Goal: Information Seeking & Learning: Learn about a topic

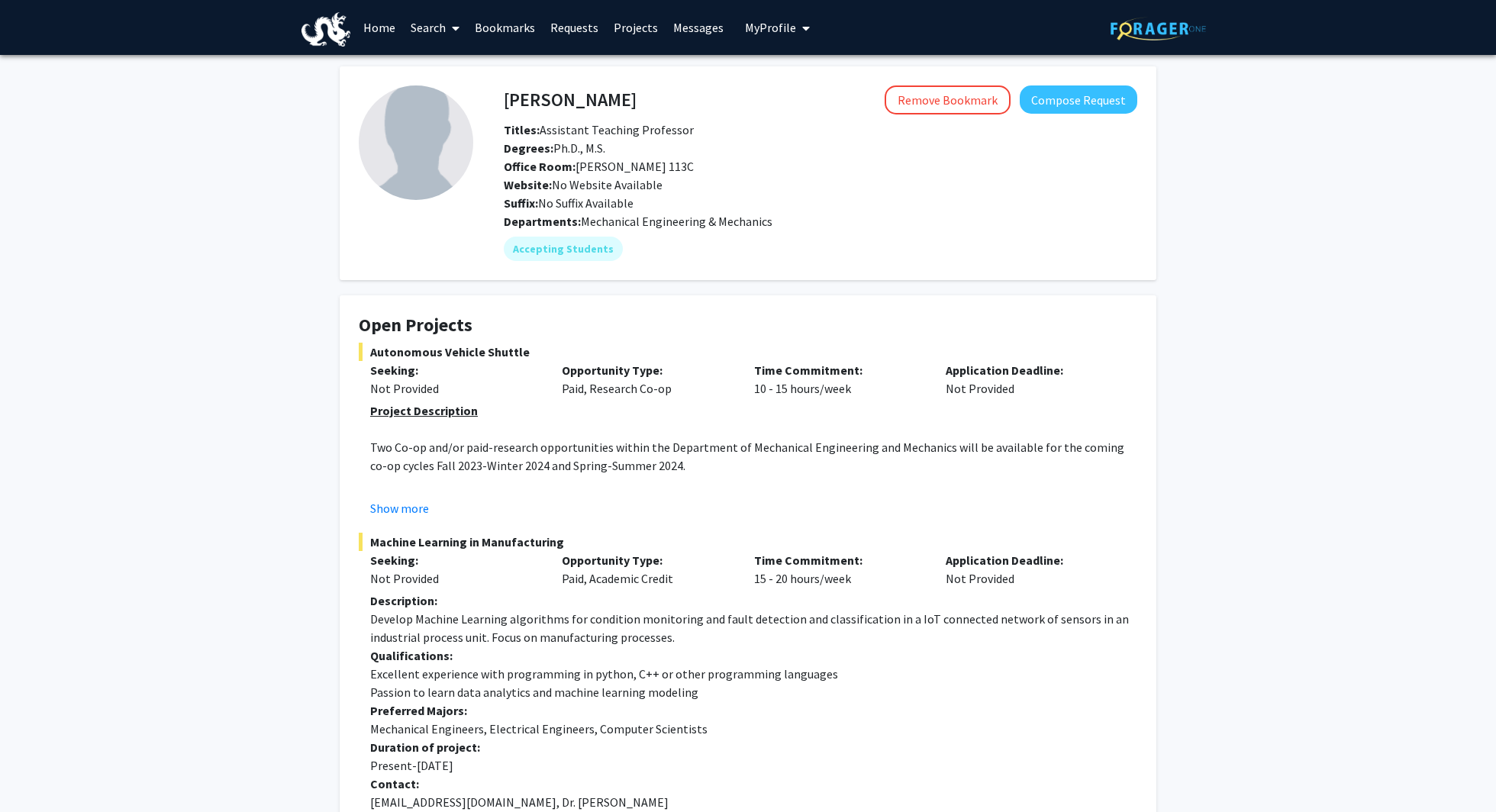
scroll to position [40, 0]
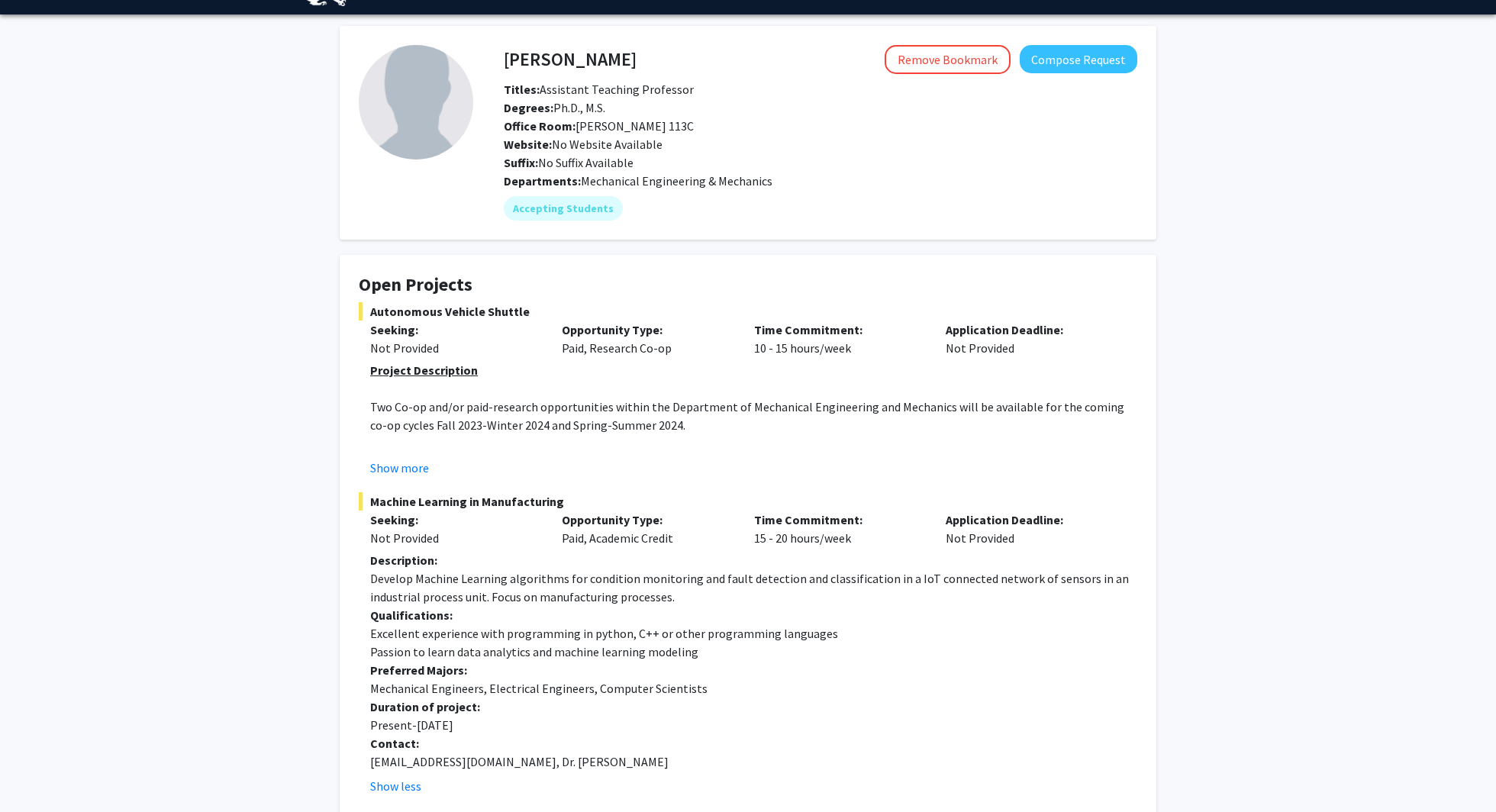
click at [627, 341] on div "Opportunity Type: Paid, Research Co-op" at bounding box center [645, 339] width 192 height 37
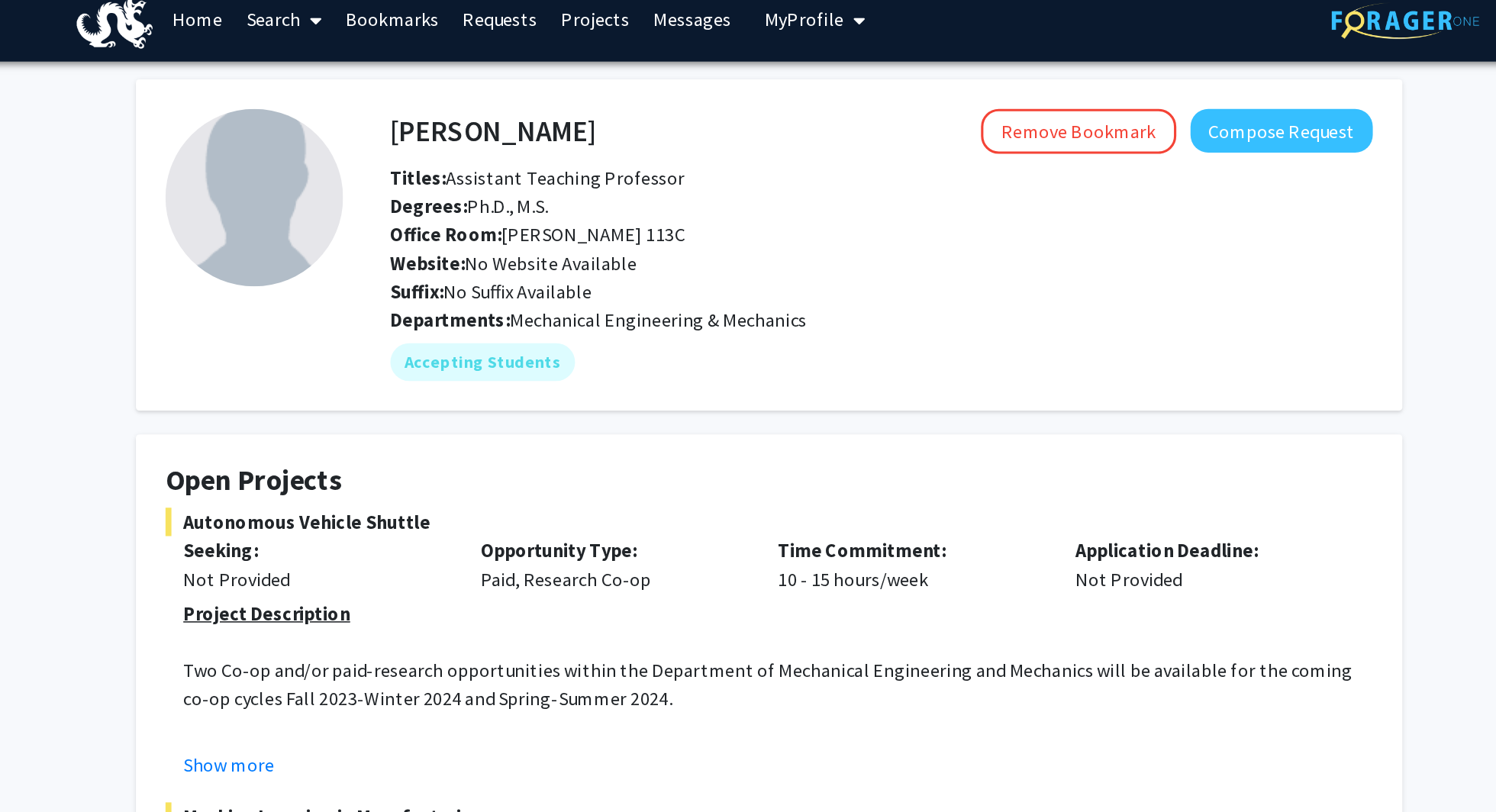
scroll to position [0, 0]
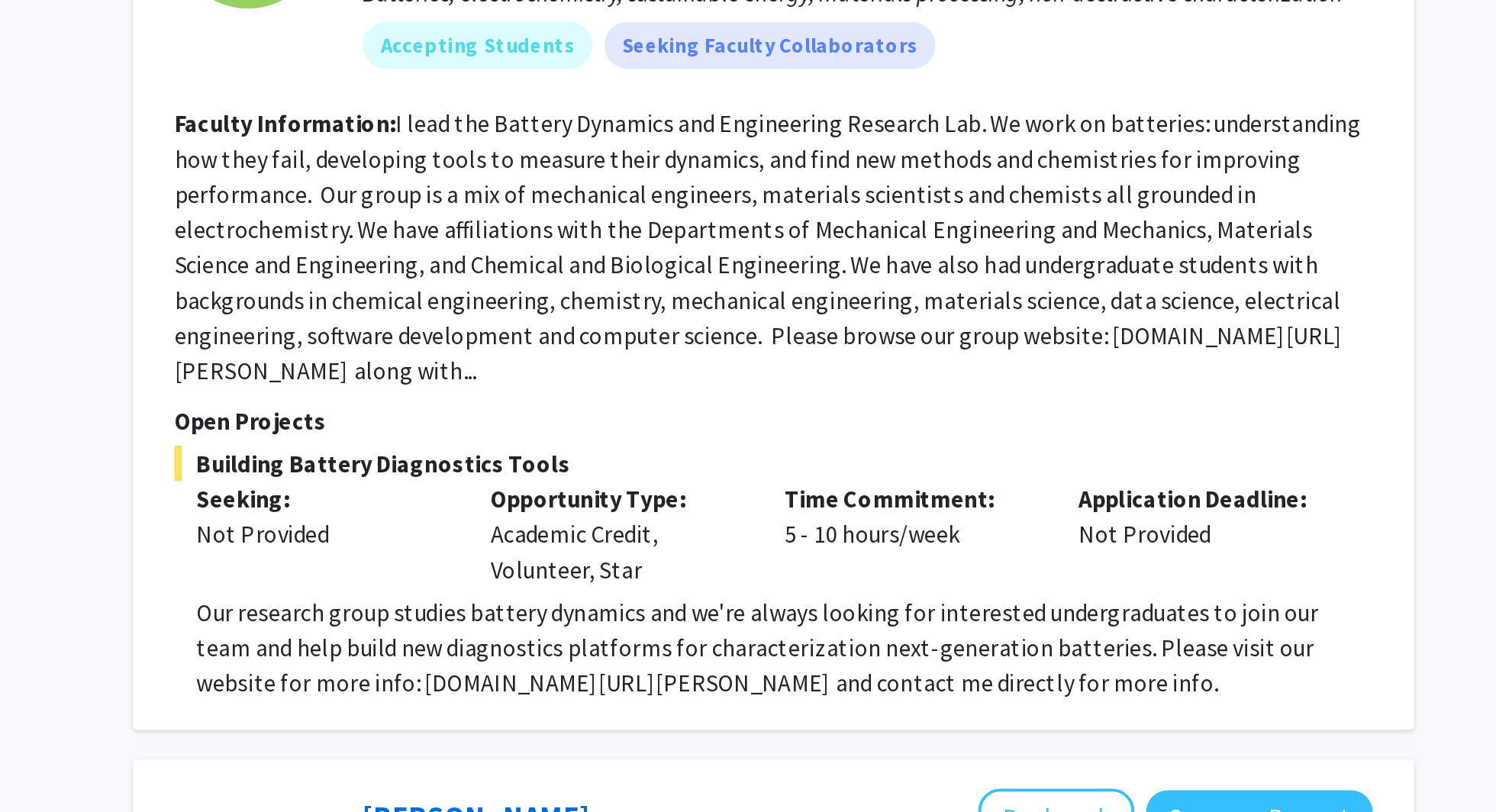
scroll to position [4174, 0]
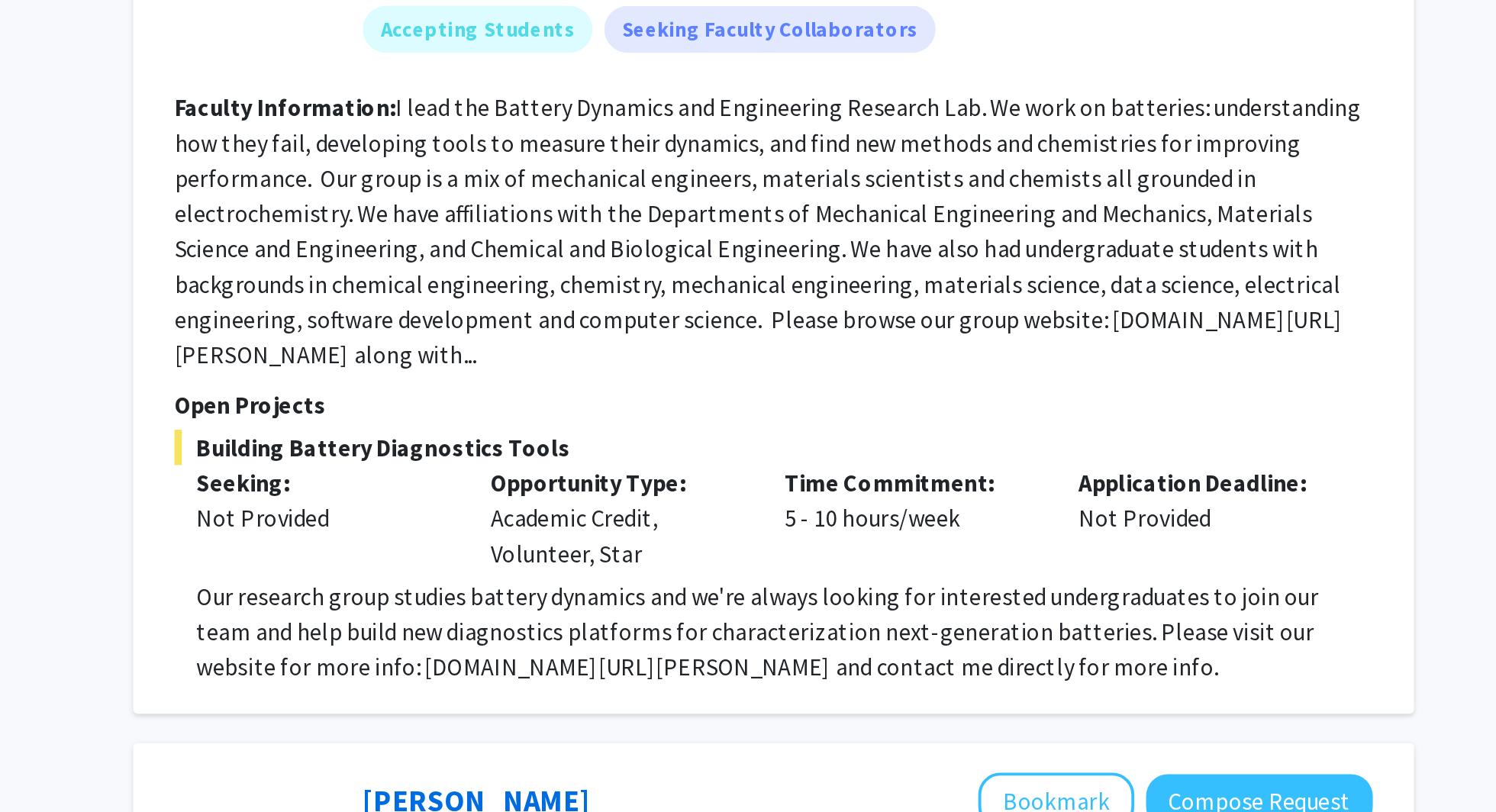
drag, startPoint x: 620, startPoint y: 624, endPoint x: 760, endPoint y: 621, distance: 140.0
click at [760, 621] on p "Our research group studies battery dynamics and we're always looking for intere…" at bounding box center [868, 625] width 610 height 55
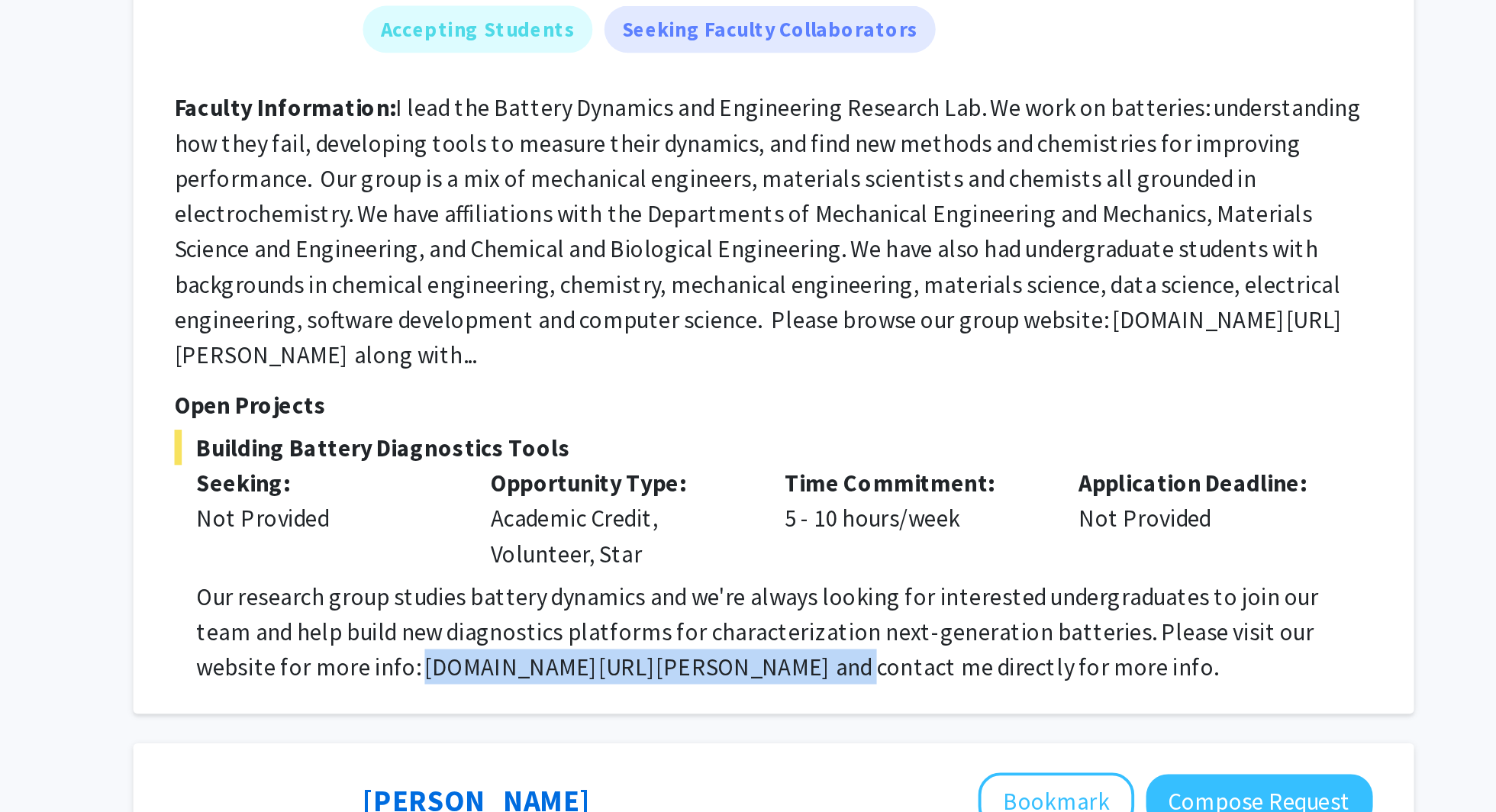
drag, startPoint x: 820, startPoint y: 624, endPoint x: 619, endPoint y: 626, distance: 201.0
click at [619, 626] on p "Our research group studies battery dynamics and we're always looking for intere…" at bounding box center [868, 625] width 610 height 55
copy p "[DOMAIN_NAME][URL][PERSON_NAME]"
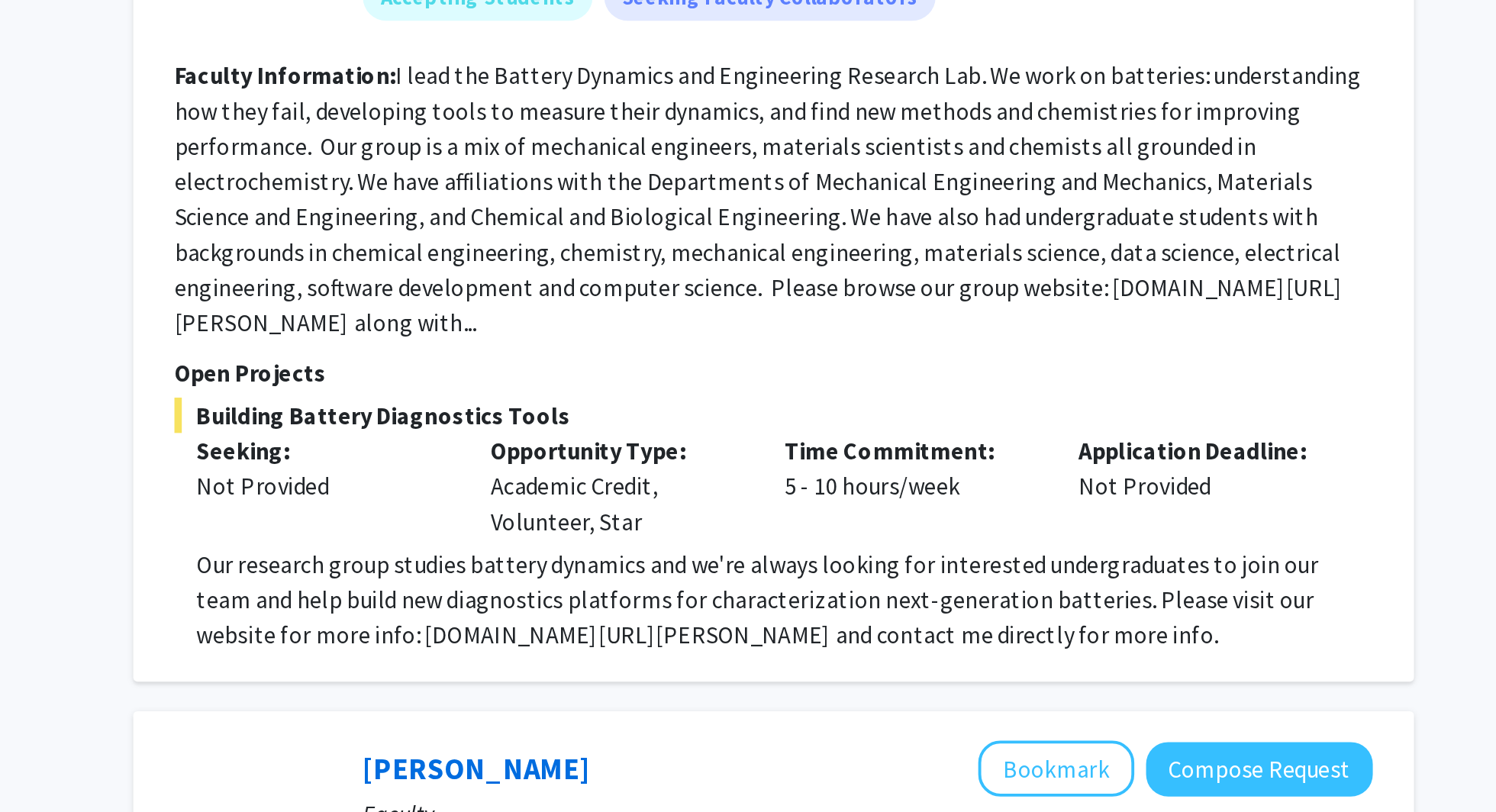
click at [776, 597] on p "Our research group studies battery dynamics and we're always looking for intere…" at bounding box center [868, 625] width 610 height 55
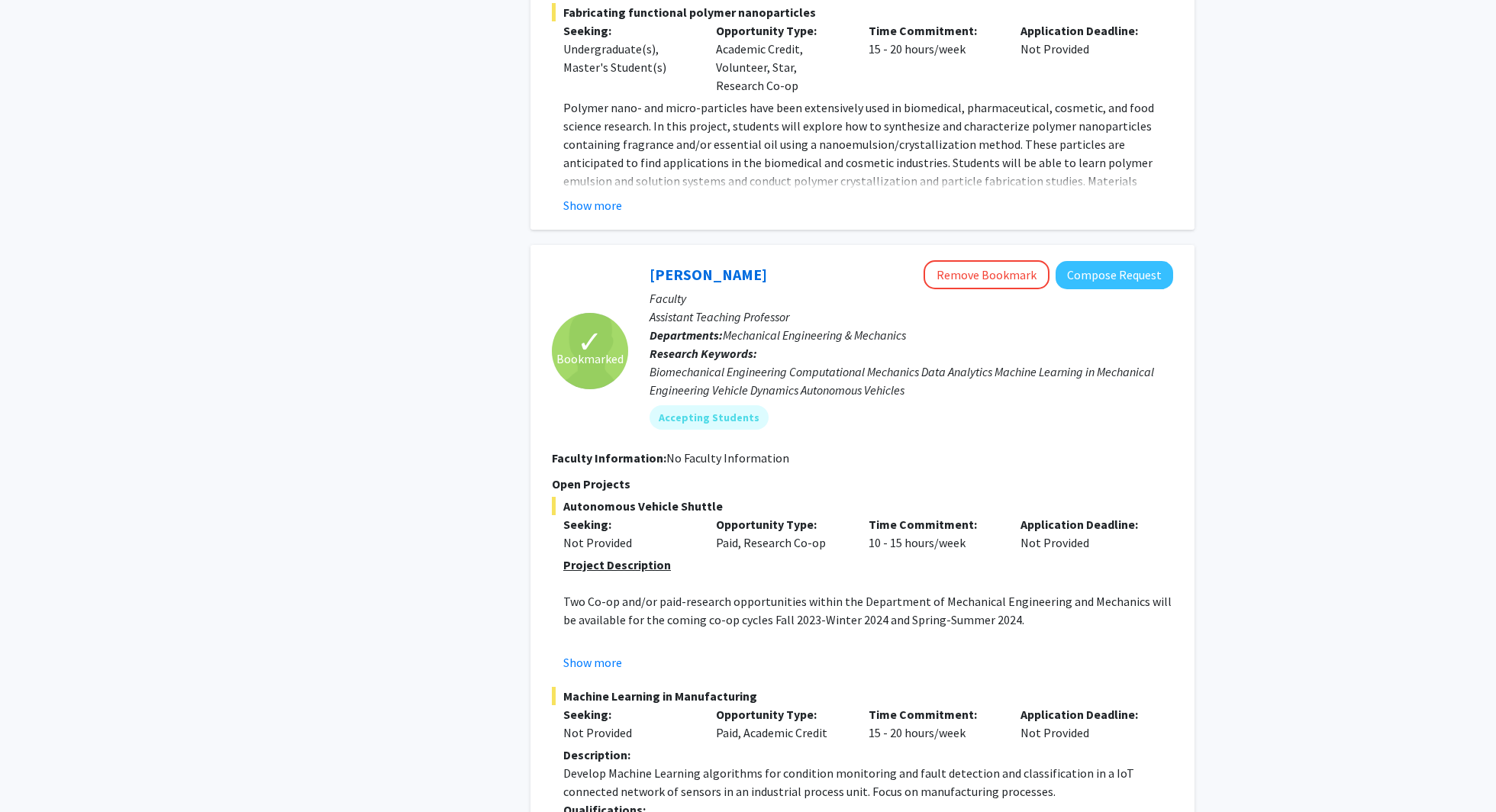
scroll to position [0, 0]
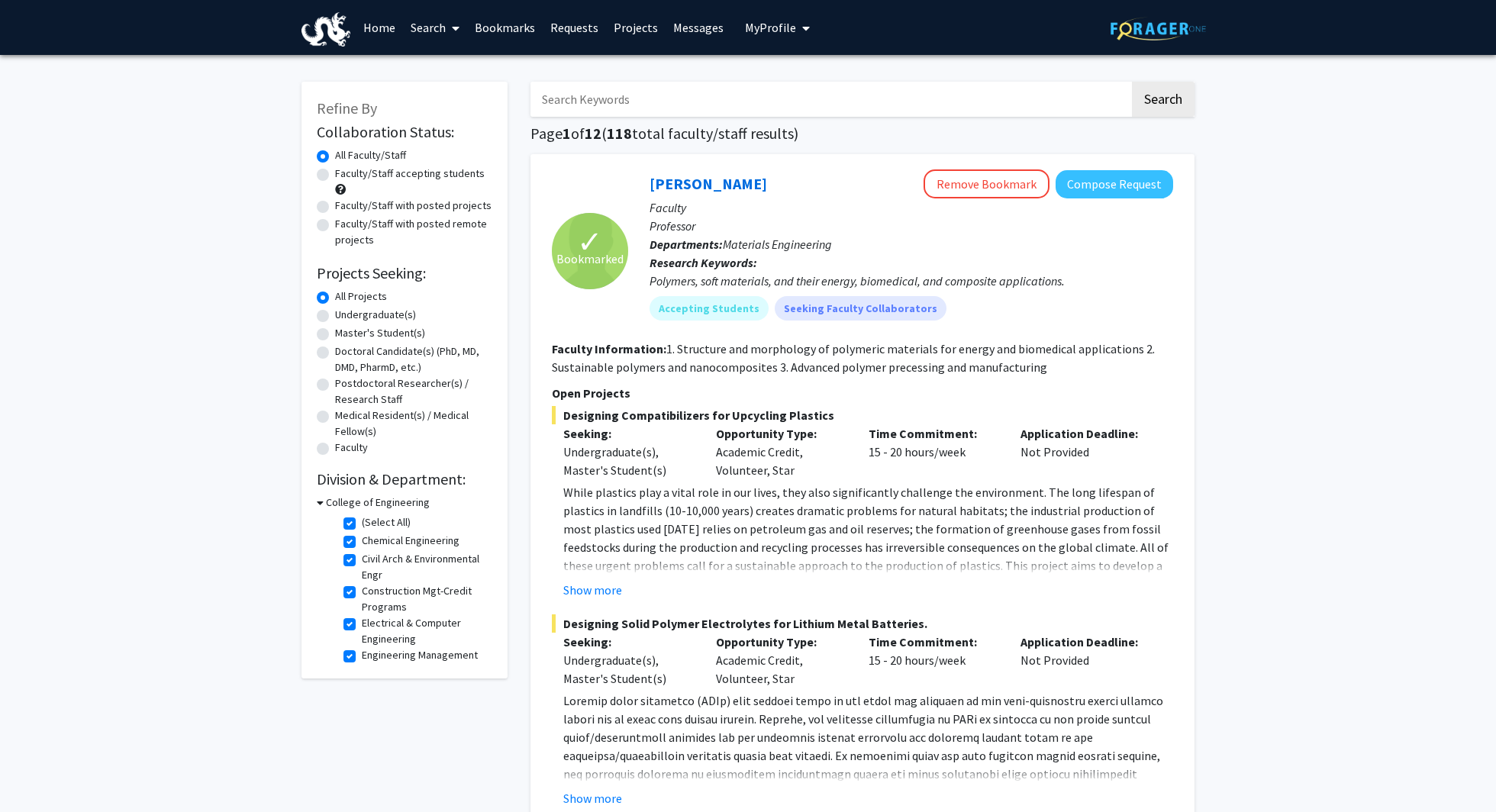
click at [324, 500] on div "College of Engineering" at bounding box center [404, 502] width 176 height 16
click at [362, 524] on label "(Select All)" at bounding box center [386, 522] width 48 height 16
click at [362, 524] on input "(Select All)" at bounding box center [367, 519] width 10 height 10
checkbox input "false"
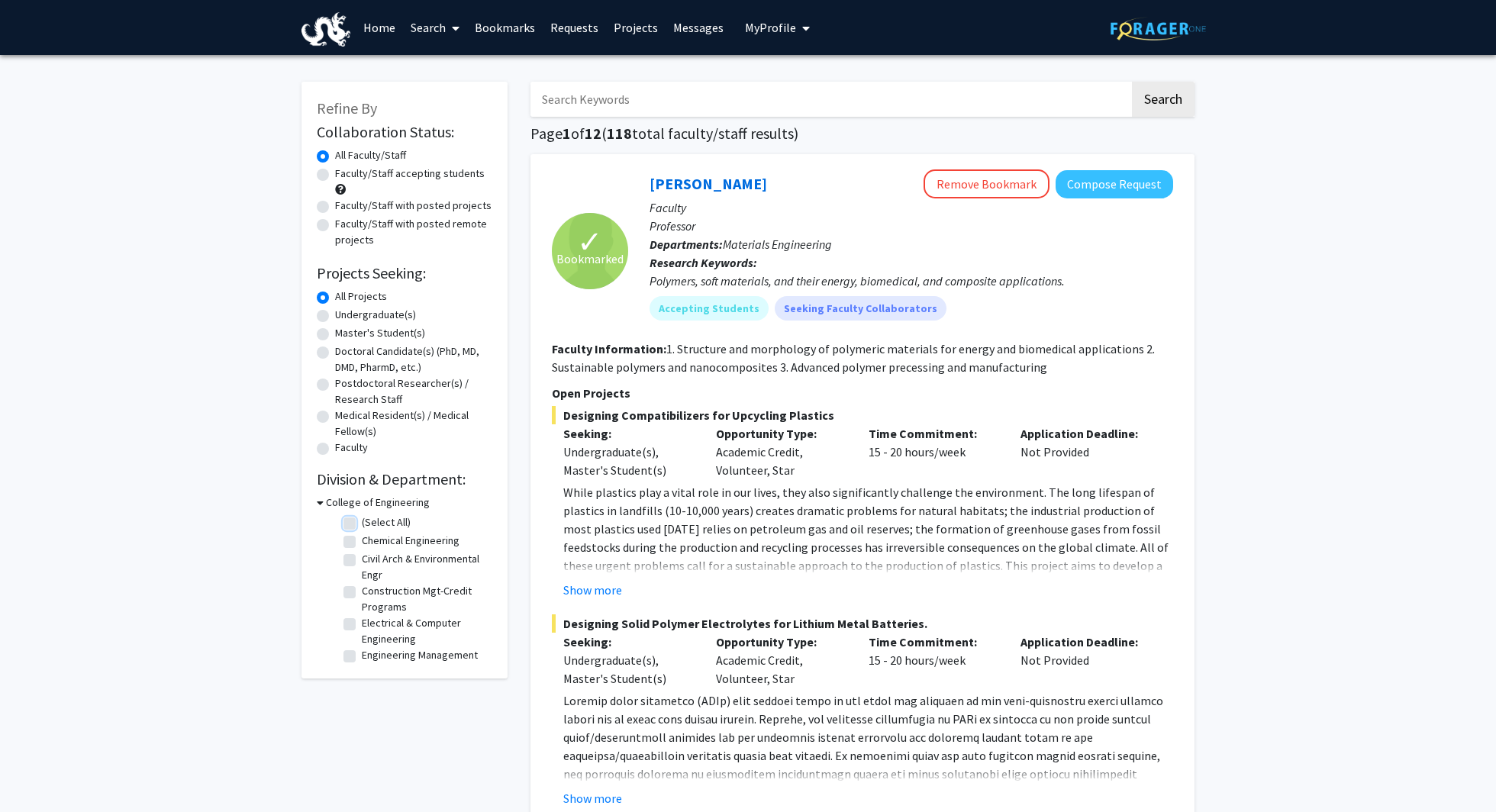
checkbox input "false"
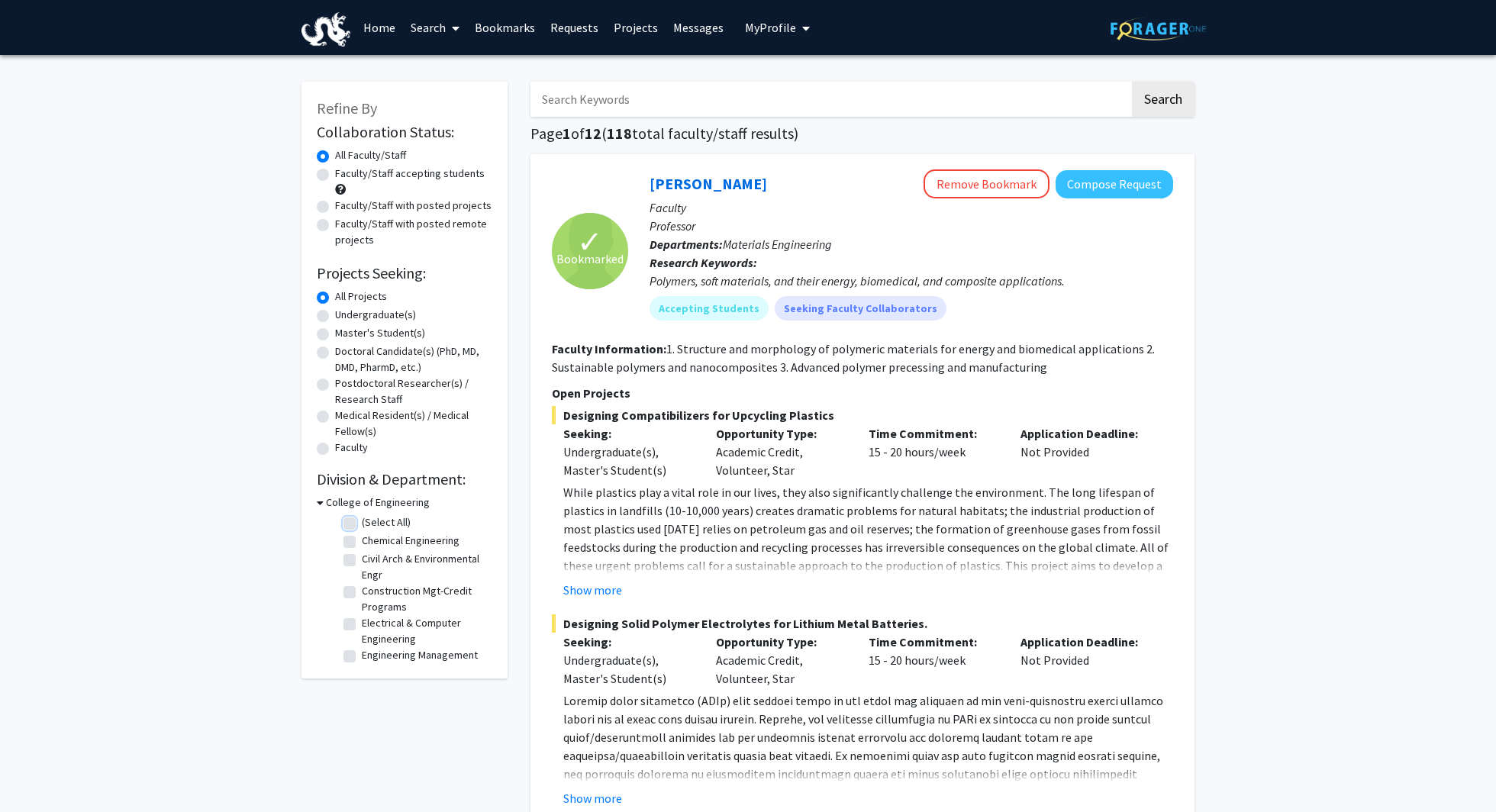
checkbox input "false"
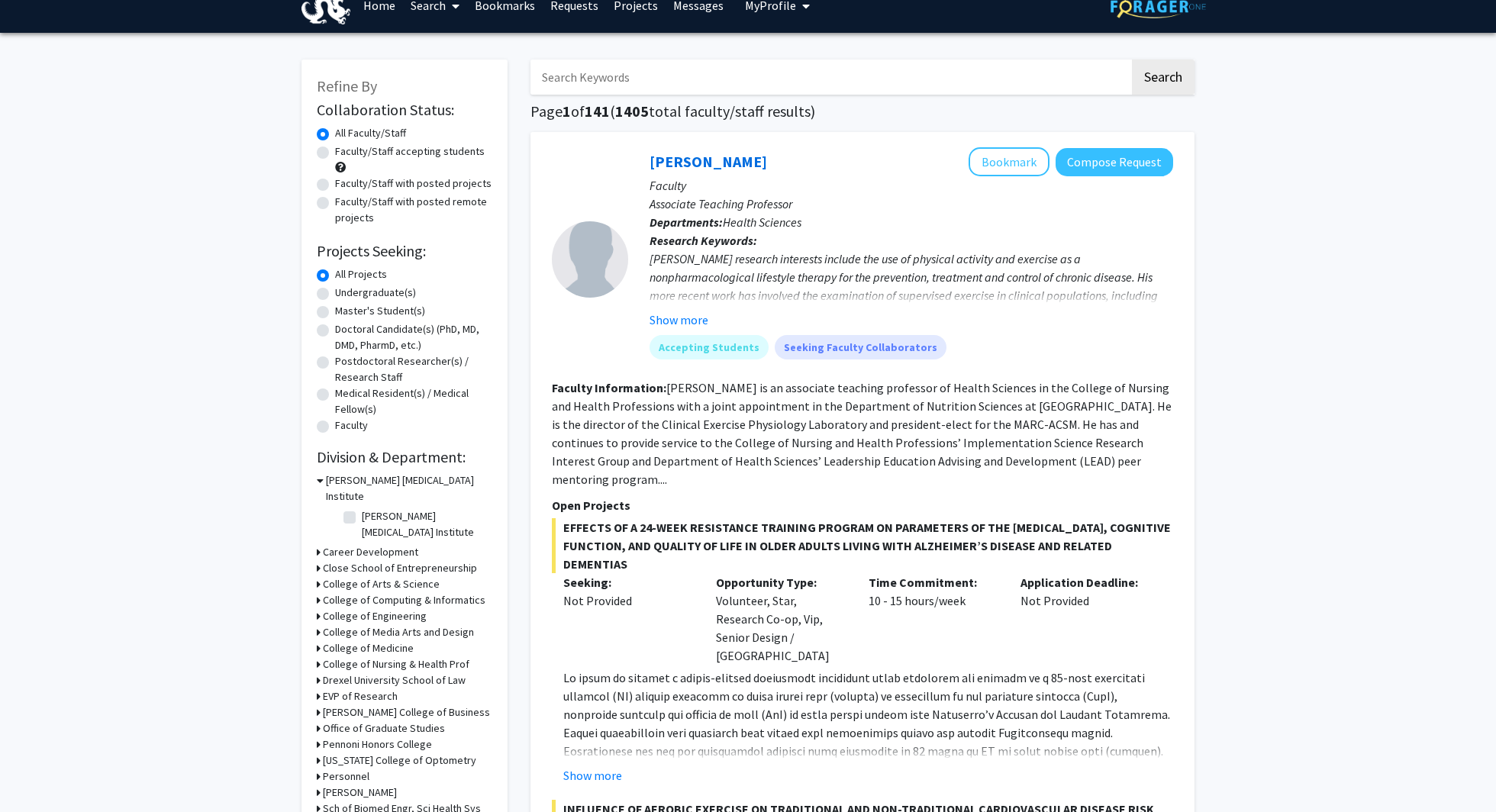
scroll to position [46, 0]
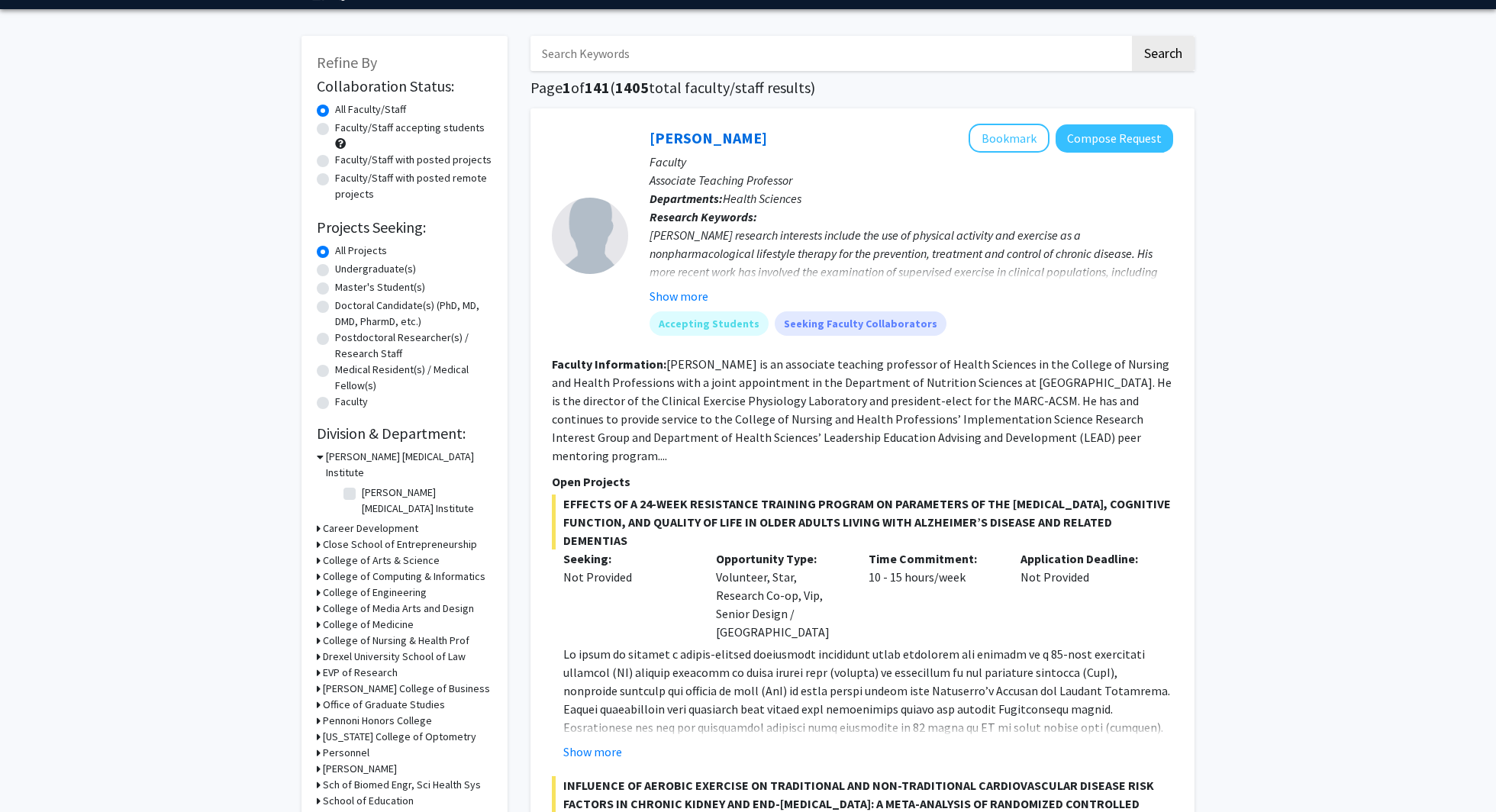
click at [335, 569] on h3 "College of Computing & Informatics" at bounding box center [404, 576] width 163 height 16
click at [362, 588] on label "(Select All)" at bounding box center [386, 596] width 48 height 16
click at [362, 588] on input "(Select All)" at bounding box center [367, 593] width 10 height 10
checkbox input "true"
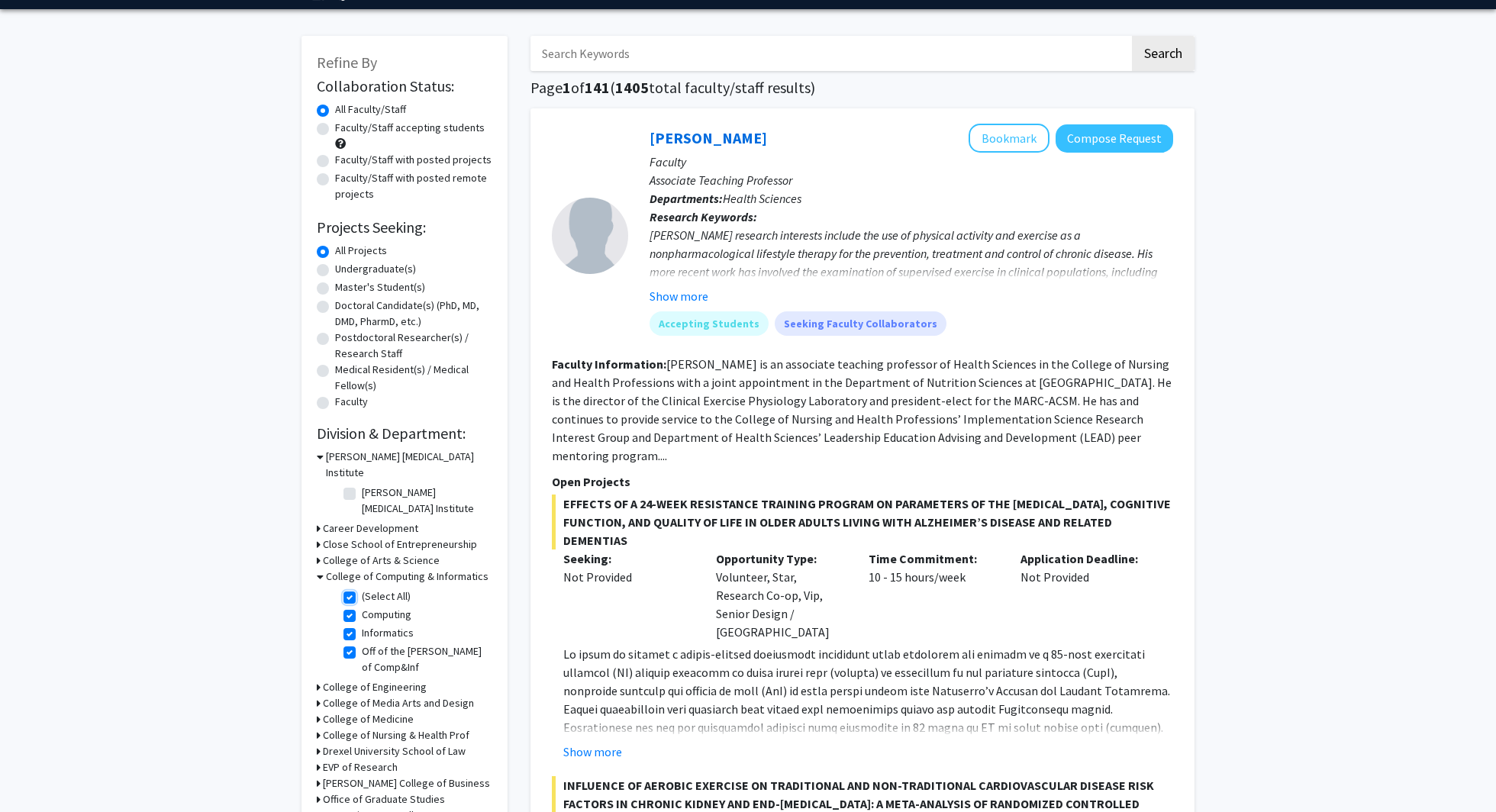
checkbox input "true"
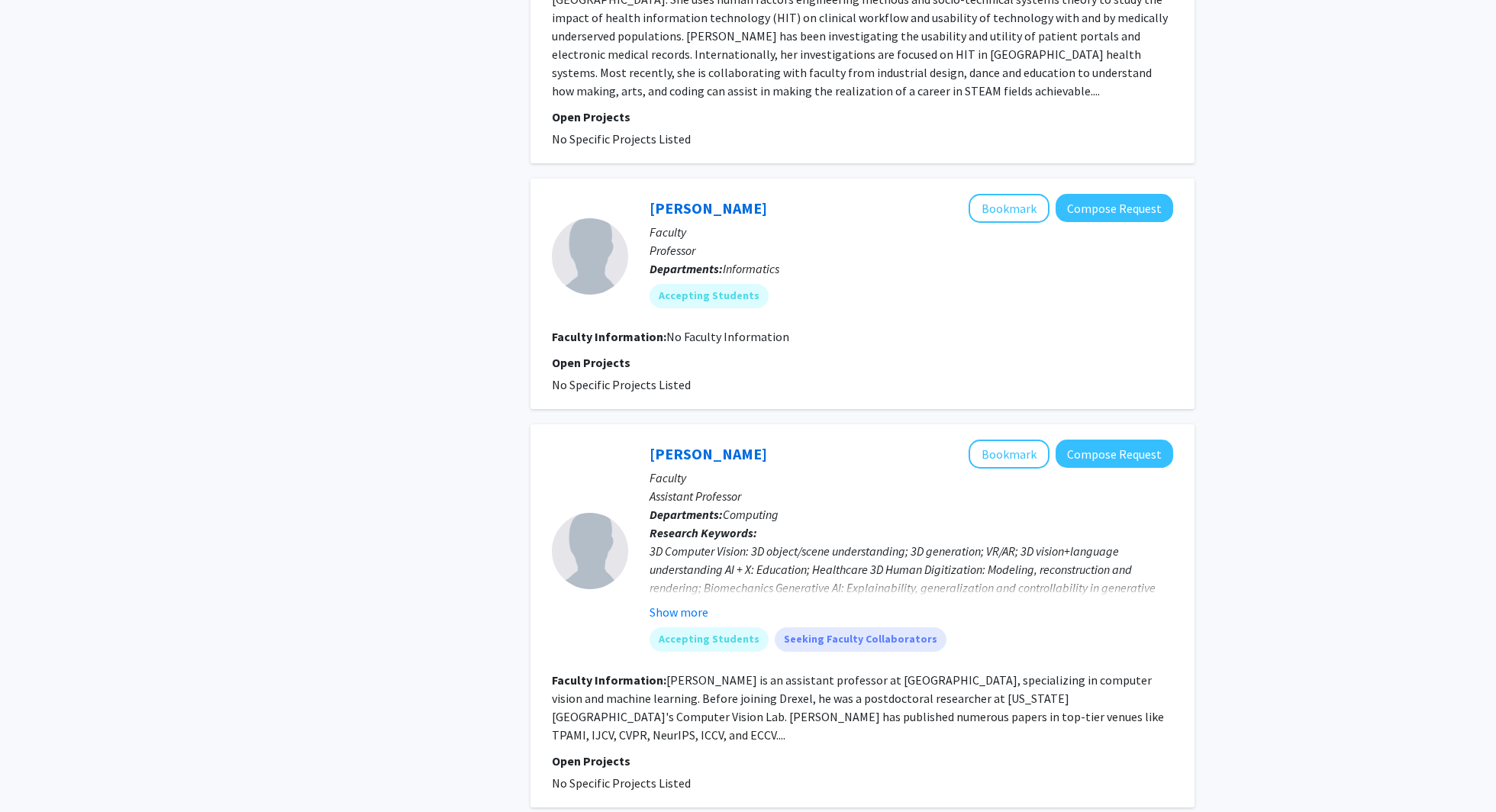
scroll to position [4381, 0]
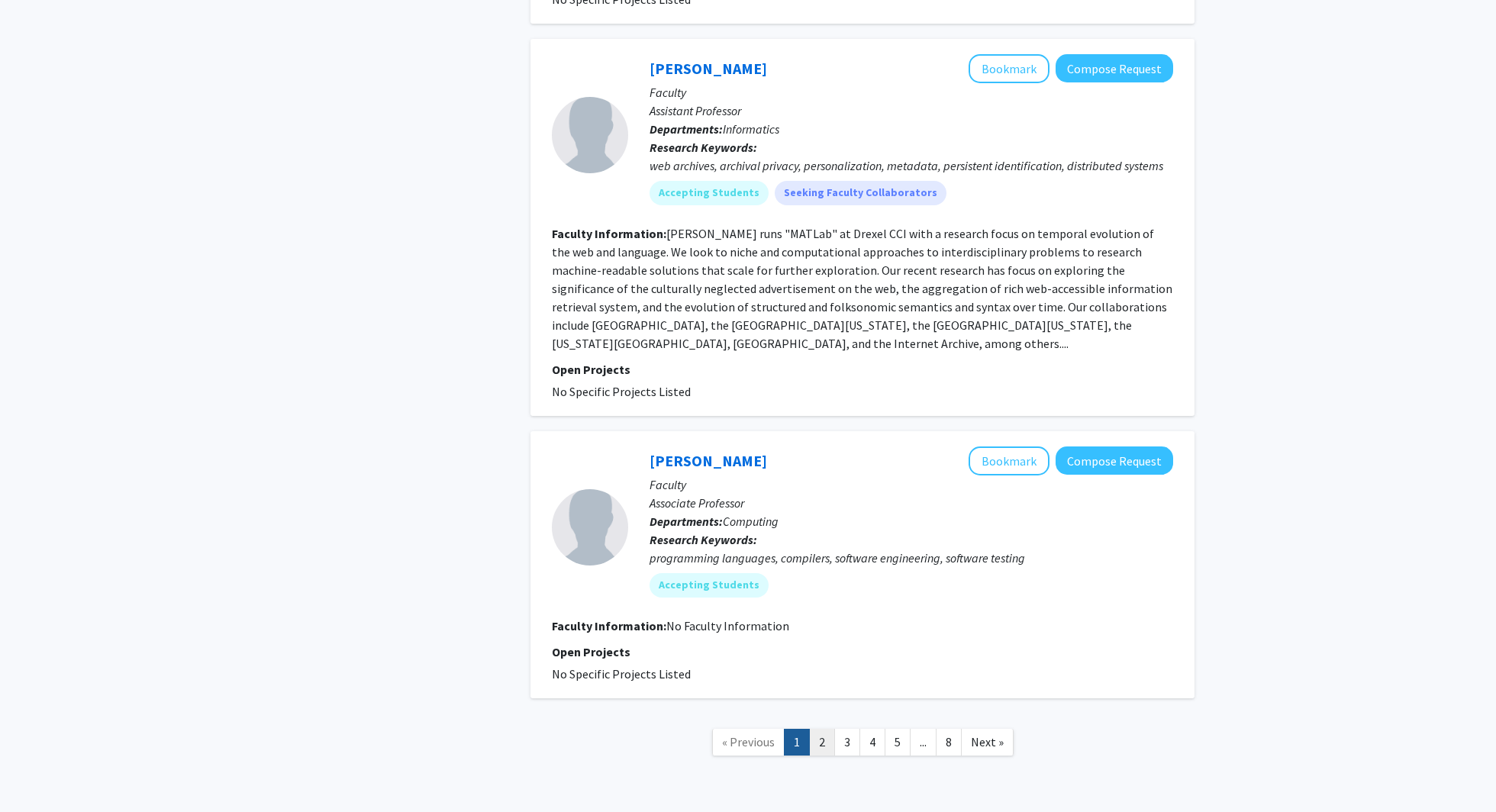
click at [820, 729] on link "2" at bounding box center [822, 742] width 26 height 26
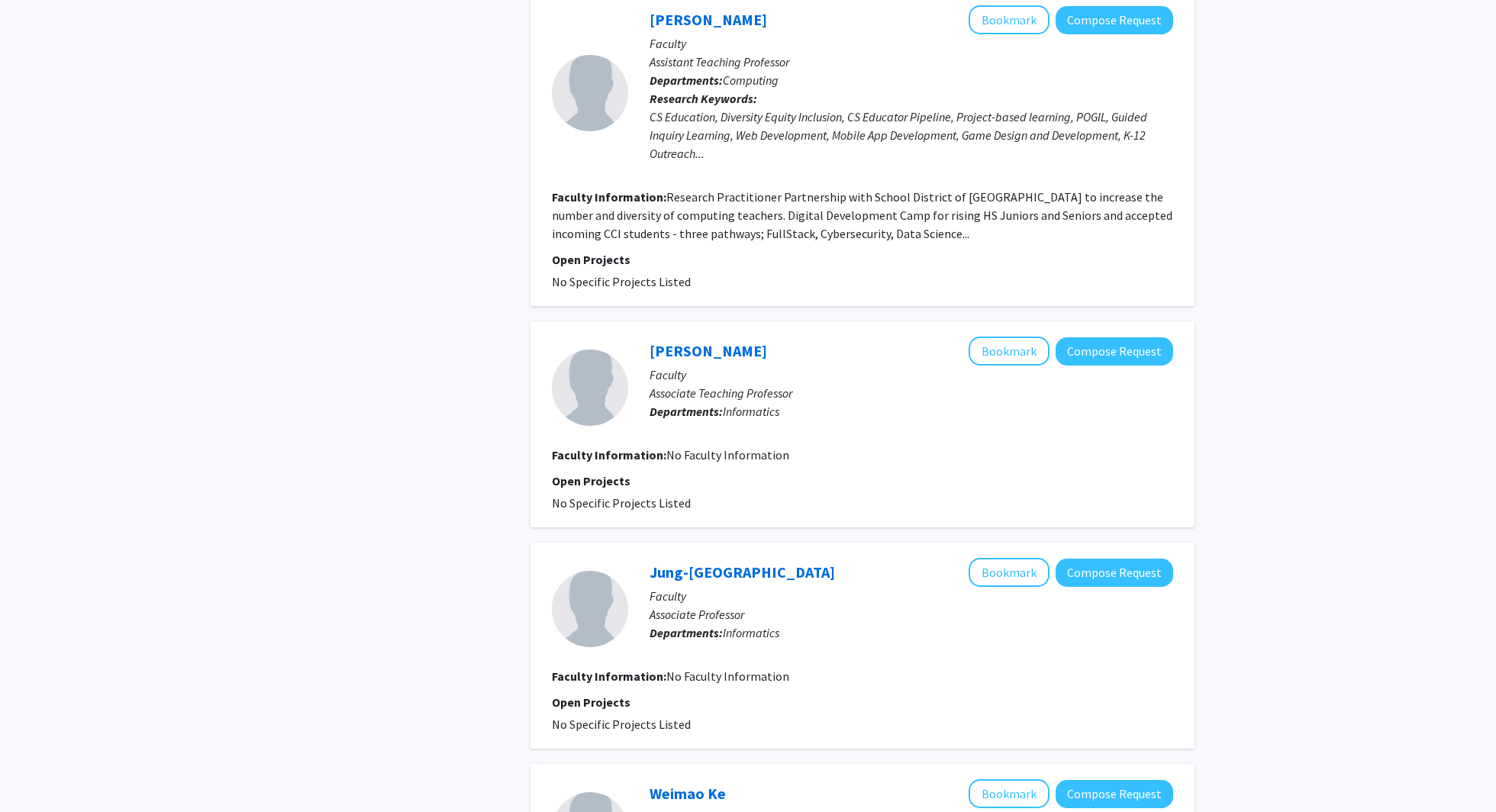
scroll to position [1892, 0]
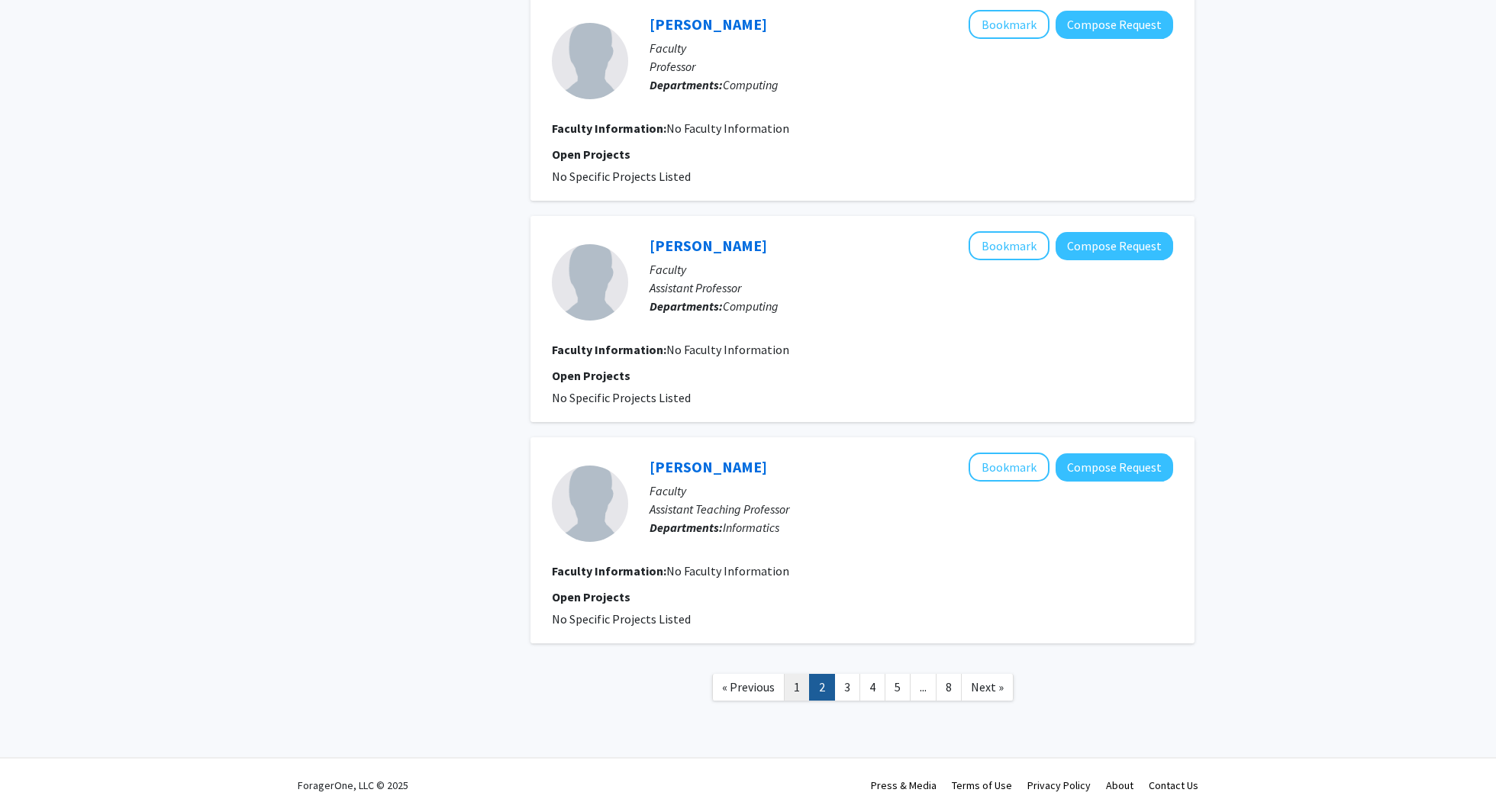
click at [802, 683] on link "1" at bounding box center [797, 687] width 26 height 26
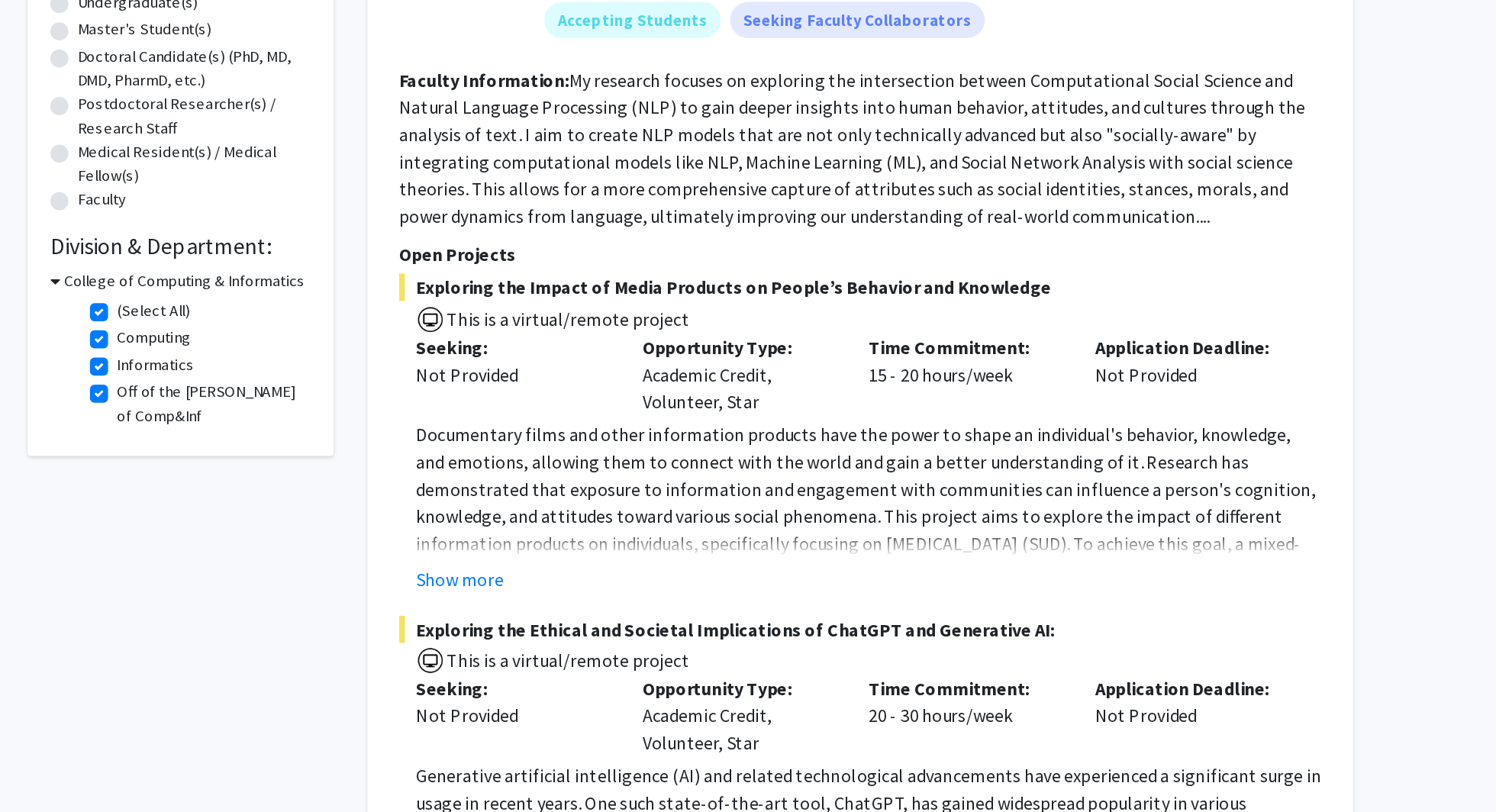
scroll to position [59, 0]
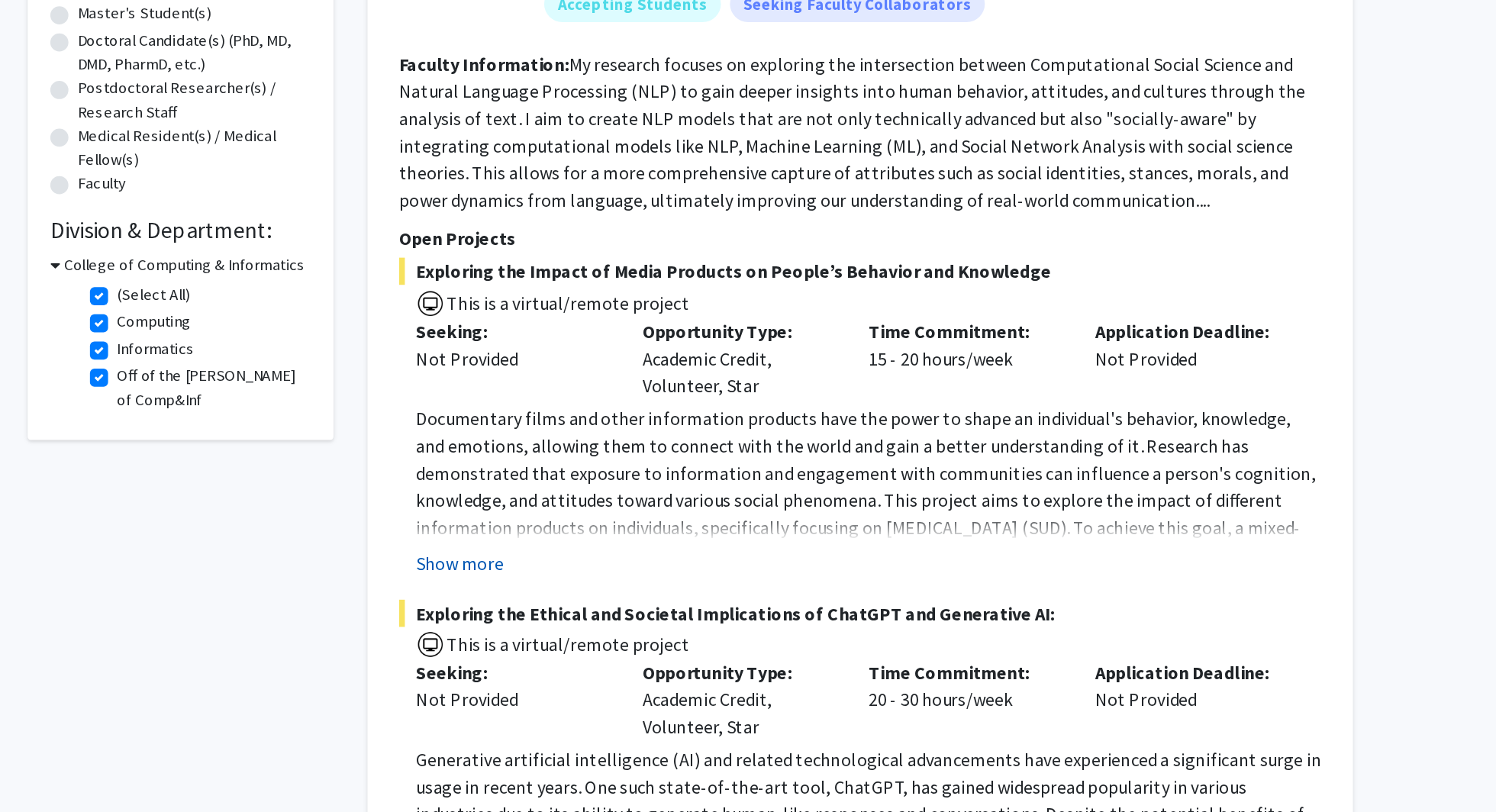
click at [599, 640] on button "Show more" at bounding box center [592, 644] width 58 height 18
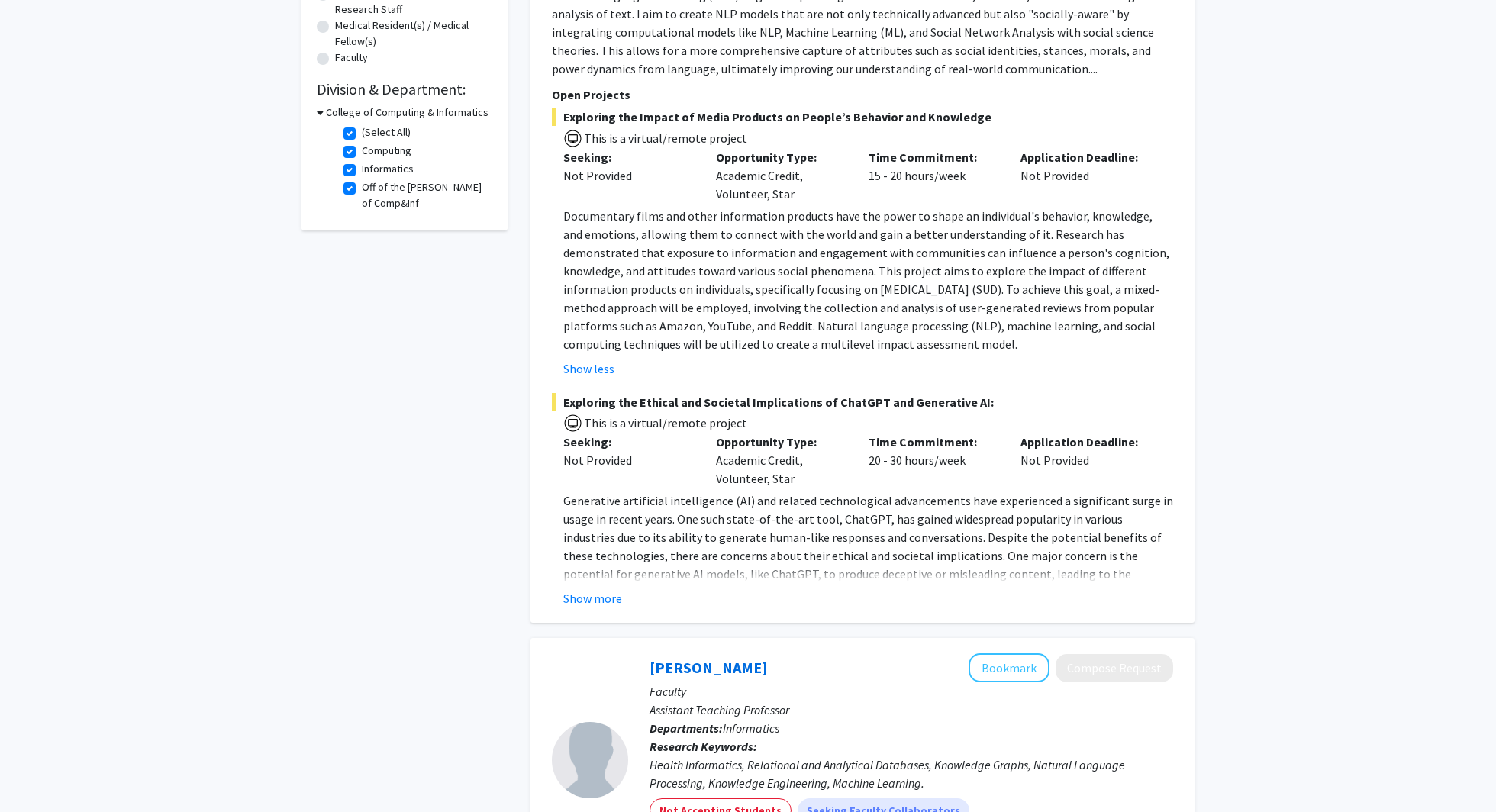
scroll to position [402, 0]
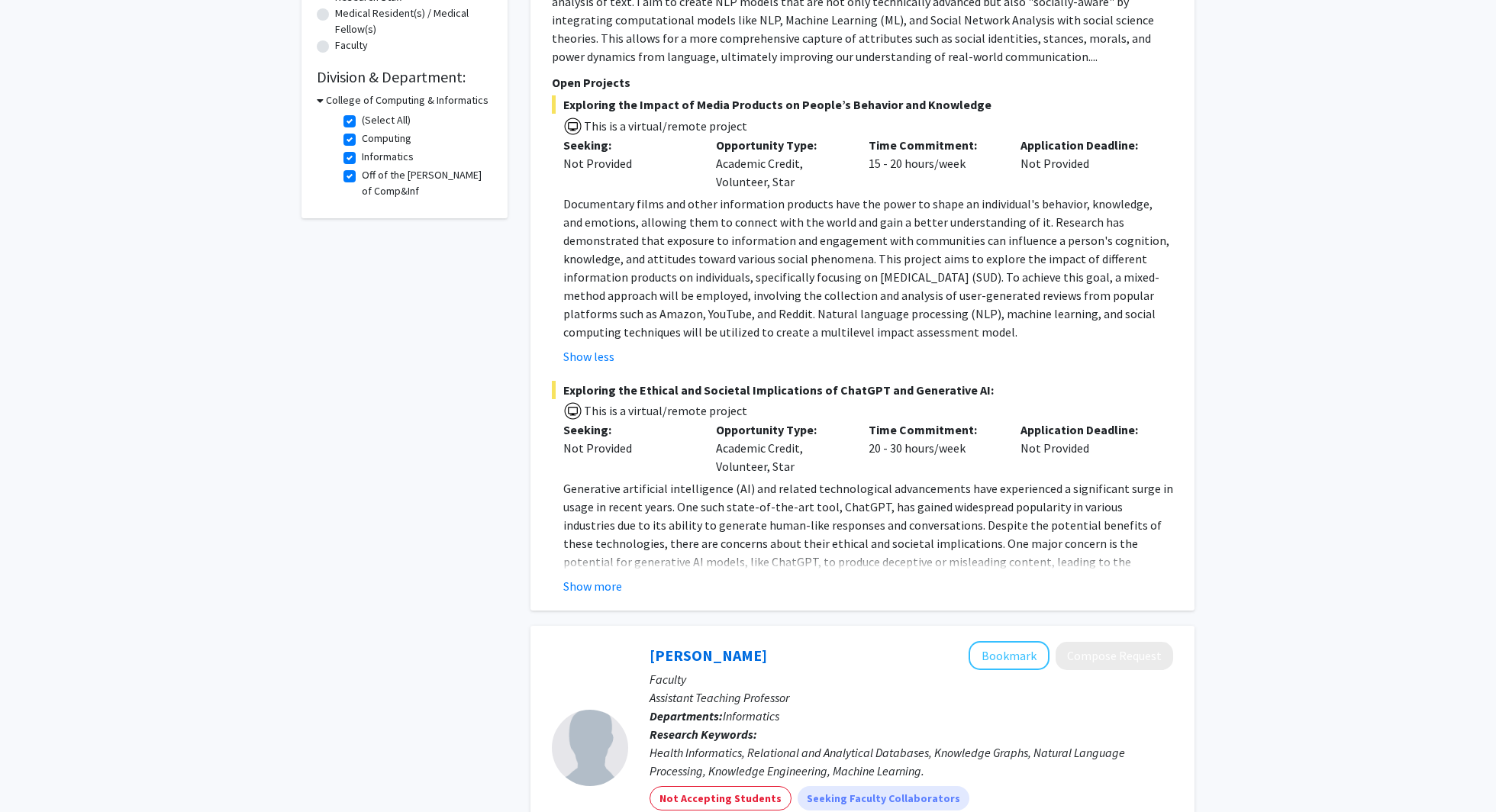
click at [592, 574] on fg-read-more "Generative artificial intelligence (AI) and related technological advancements …" at bounding box center [862, 537] width 621 height 116
click at [592, 582] on button "Show more" at bounding box center [592, 586] width 58 height 18
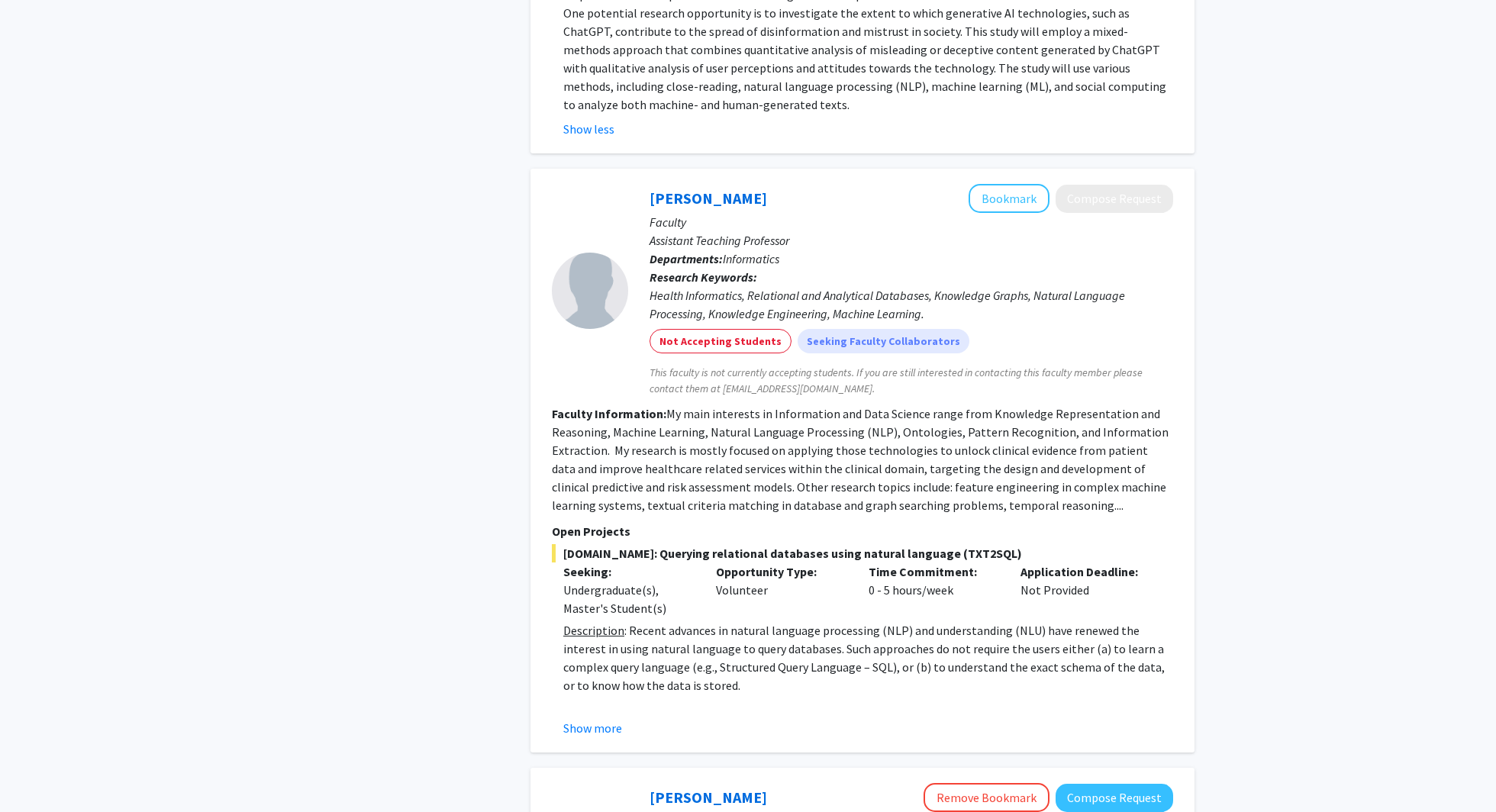
scroll to position [1102, 0]
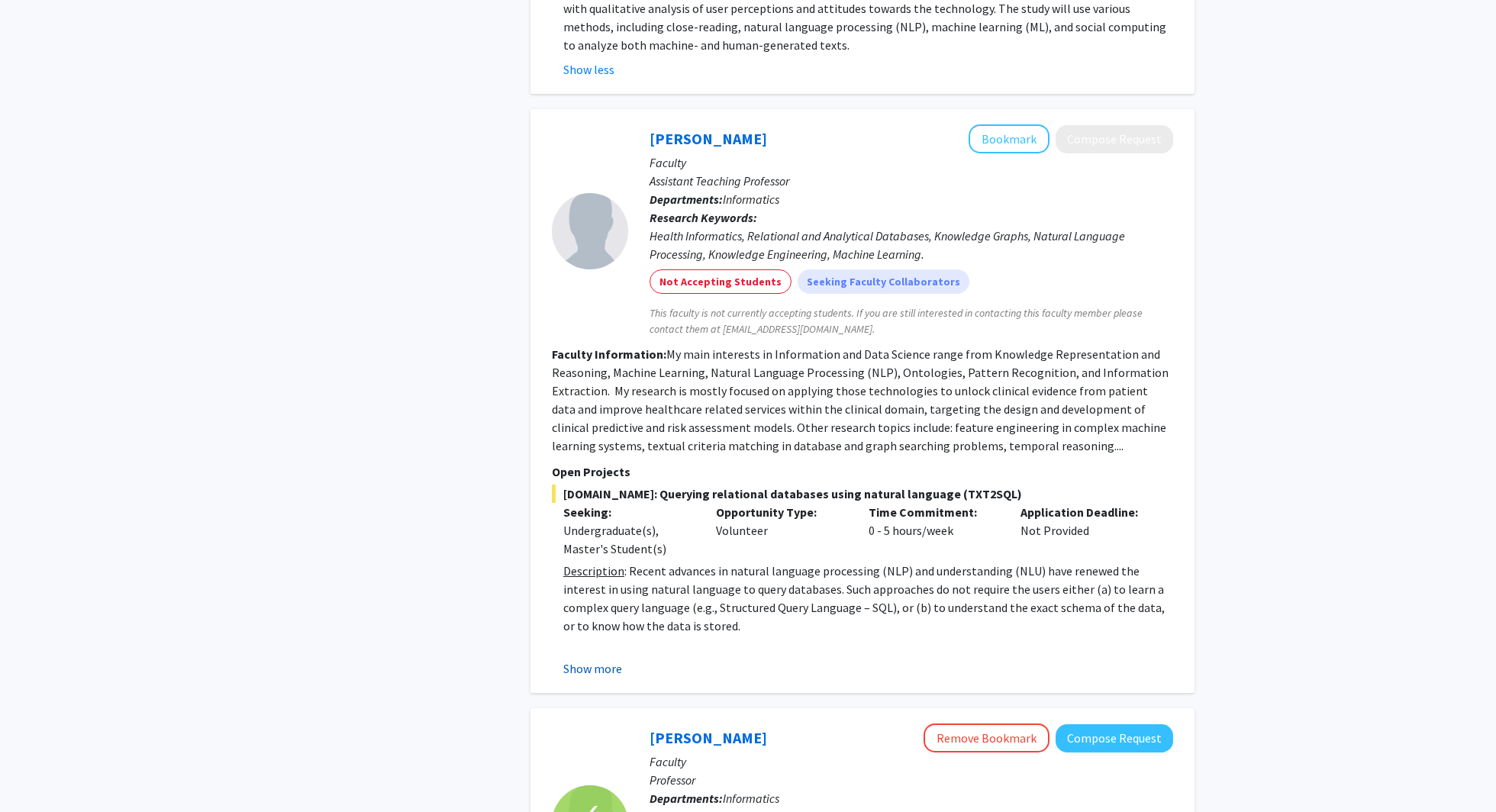
click at [595, 669] on button "Show more" at bounding box center [592, 668] width 58 height 18
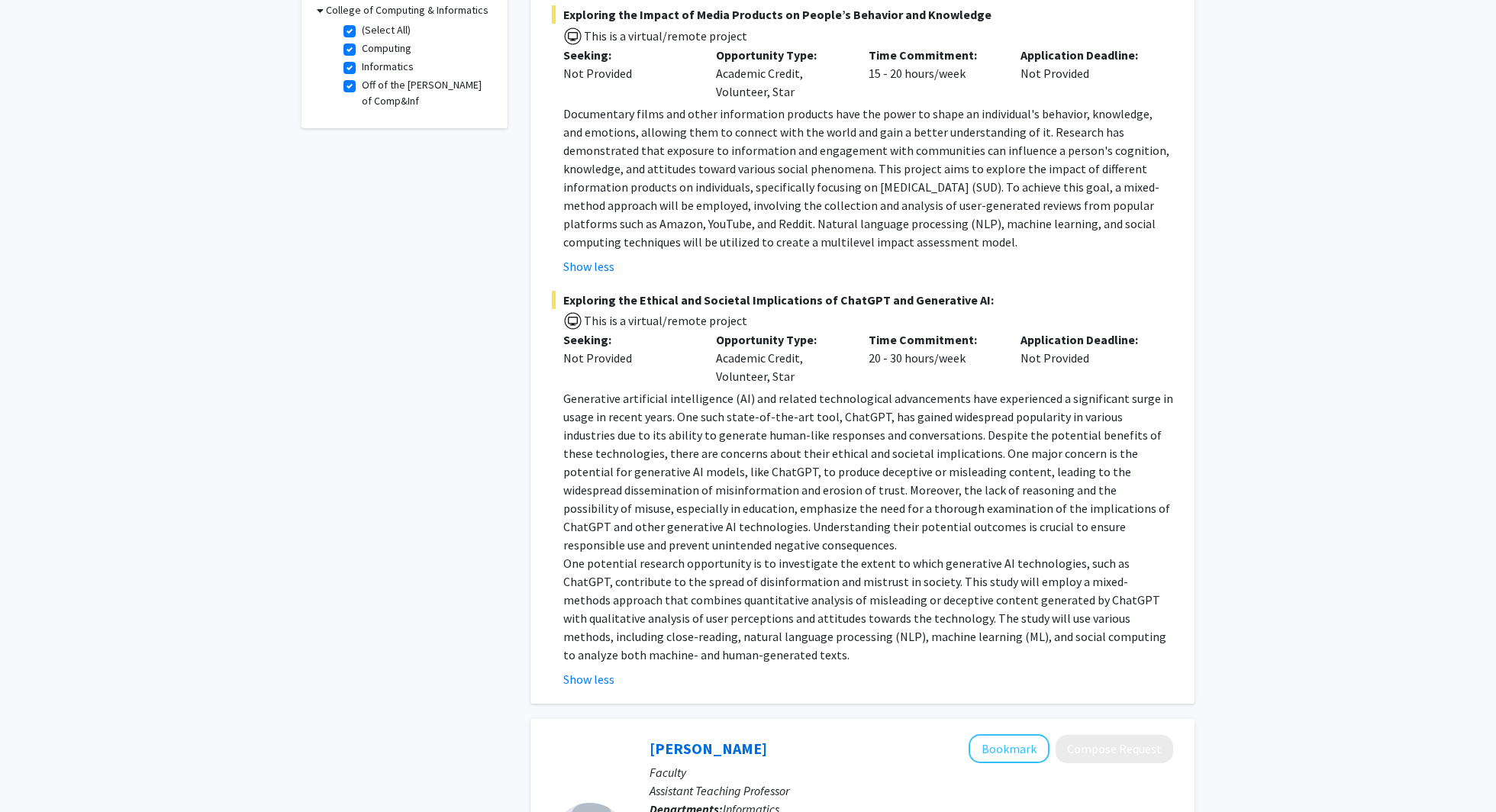
scroll to position [0, 0]
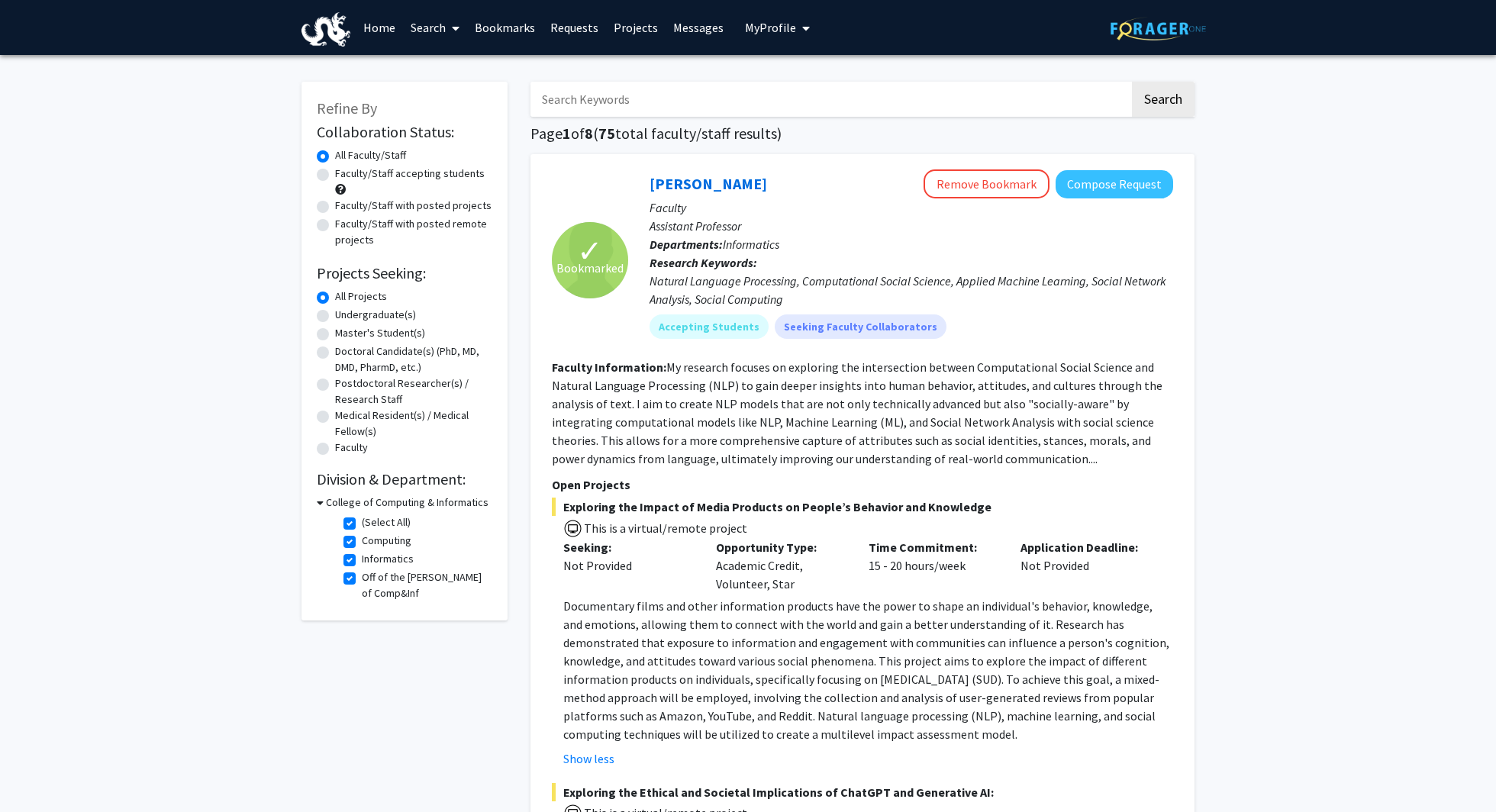
click at [362, 524] on label "(Select All)" at bounding box center [386, 522] width 48 height 16
click at [362, 524] on input "(Select All)" at bounding box center [367, 519] width 10 height 10
checkbox input "false"
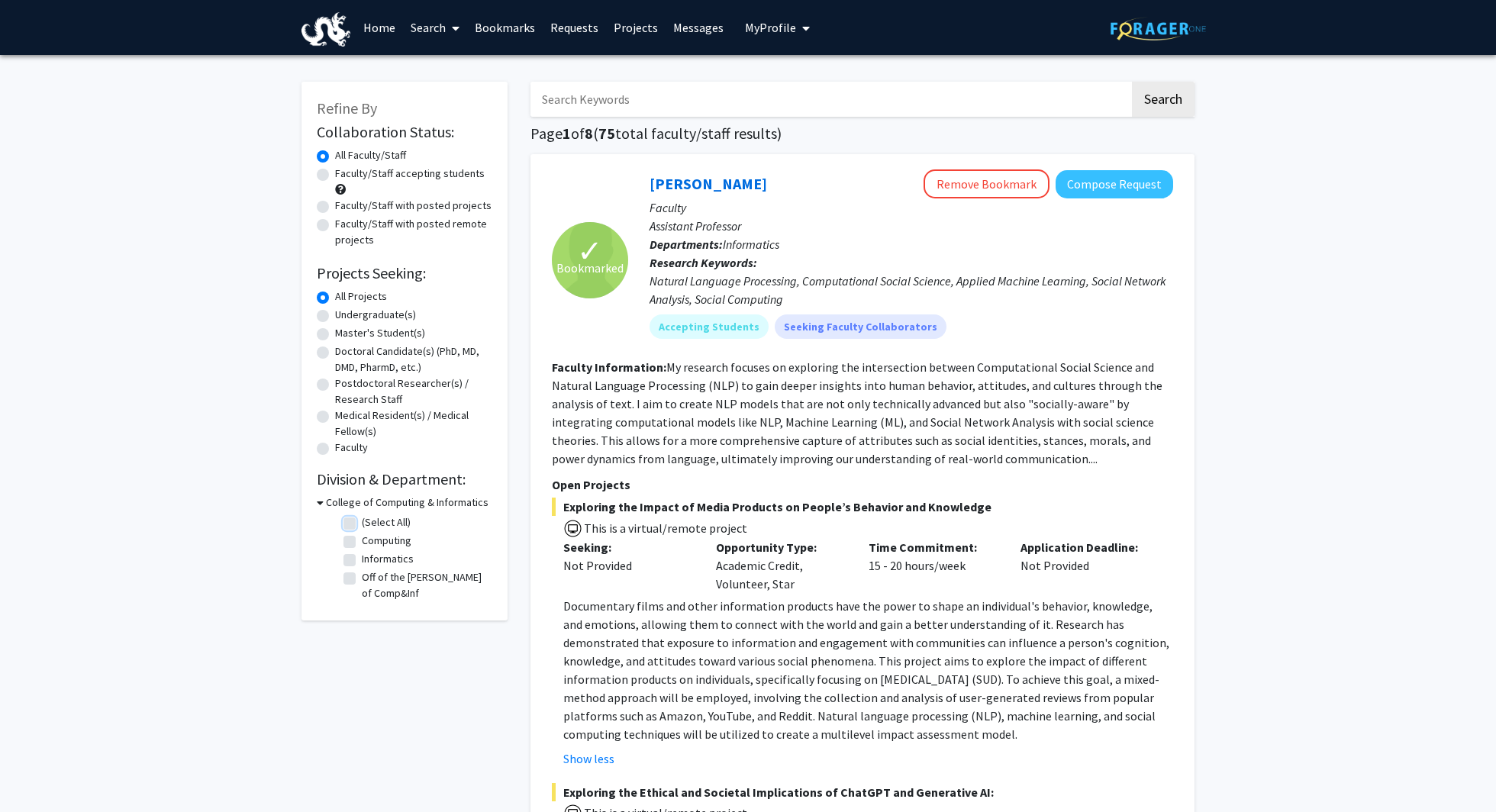
checkbox input "false"
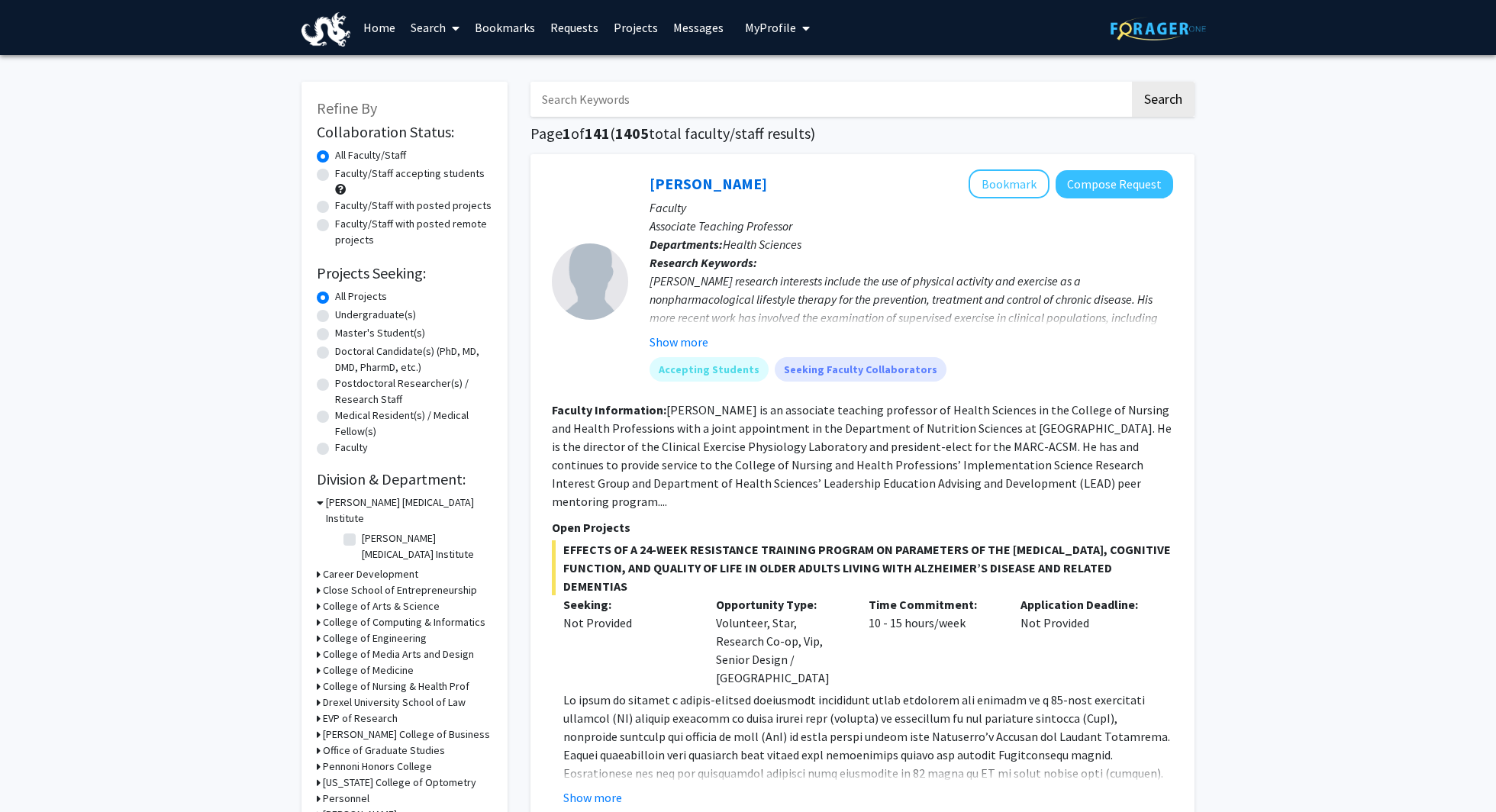
scroll to position [30, 0]
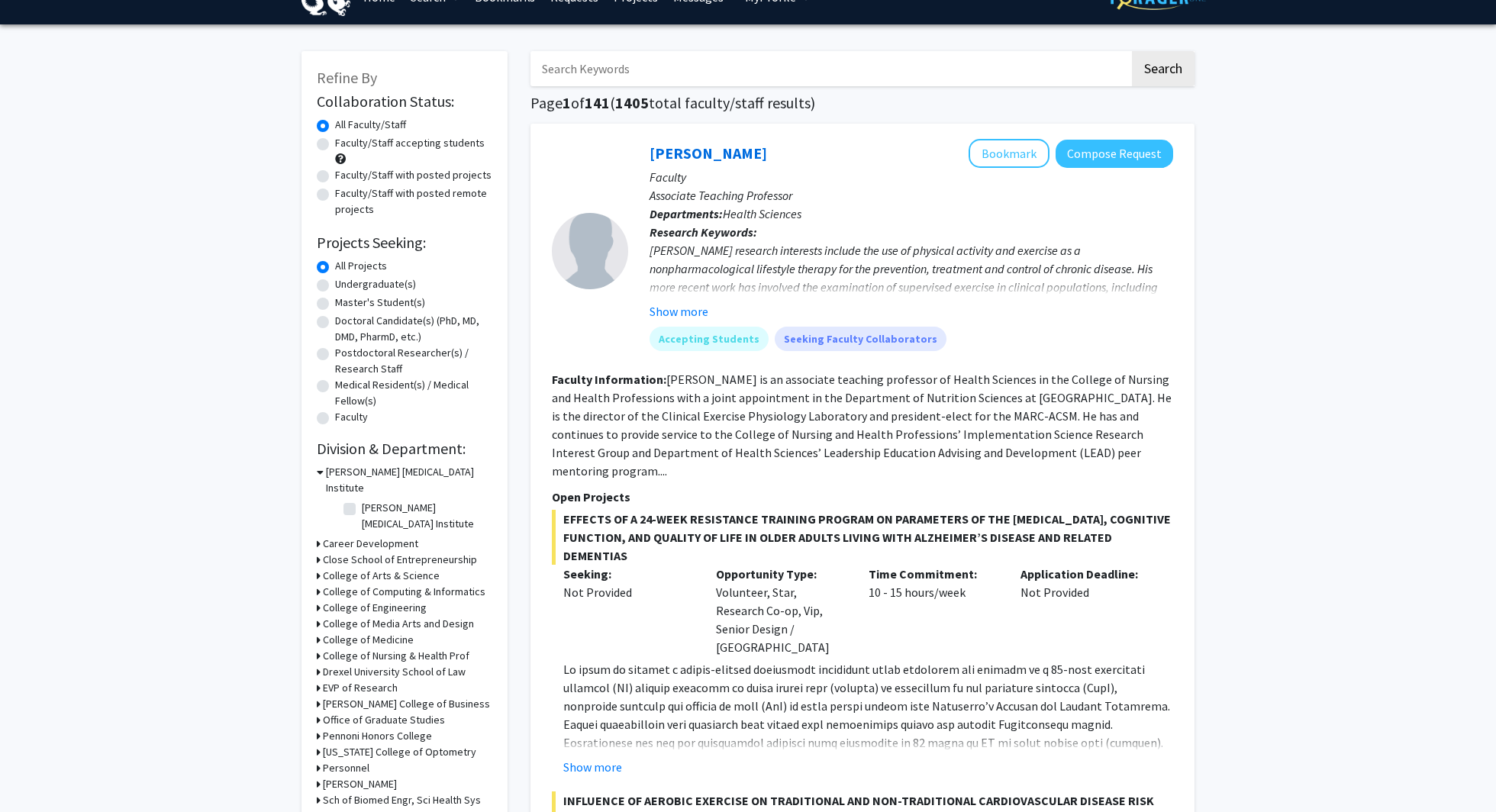
click at [348, 600] on h3 "College of Engineering" at bounding box center [375, 607] width 104 height 16
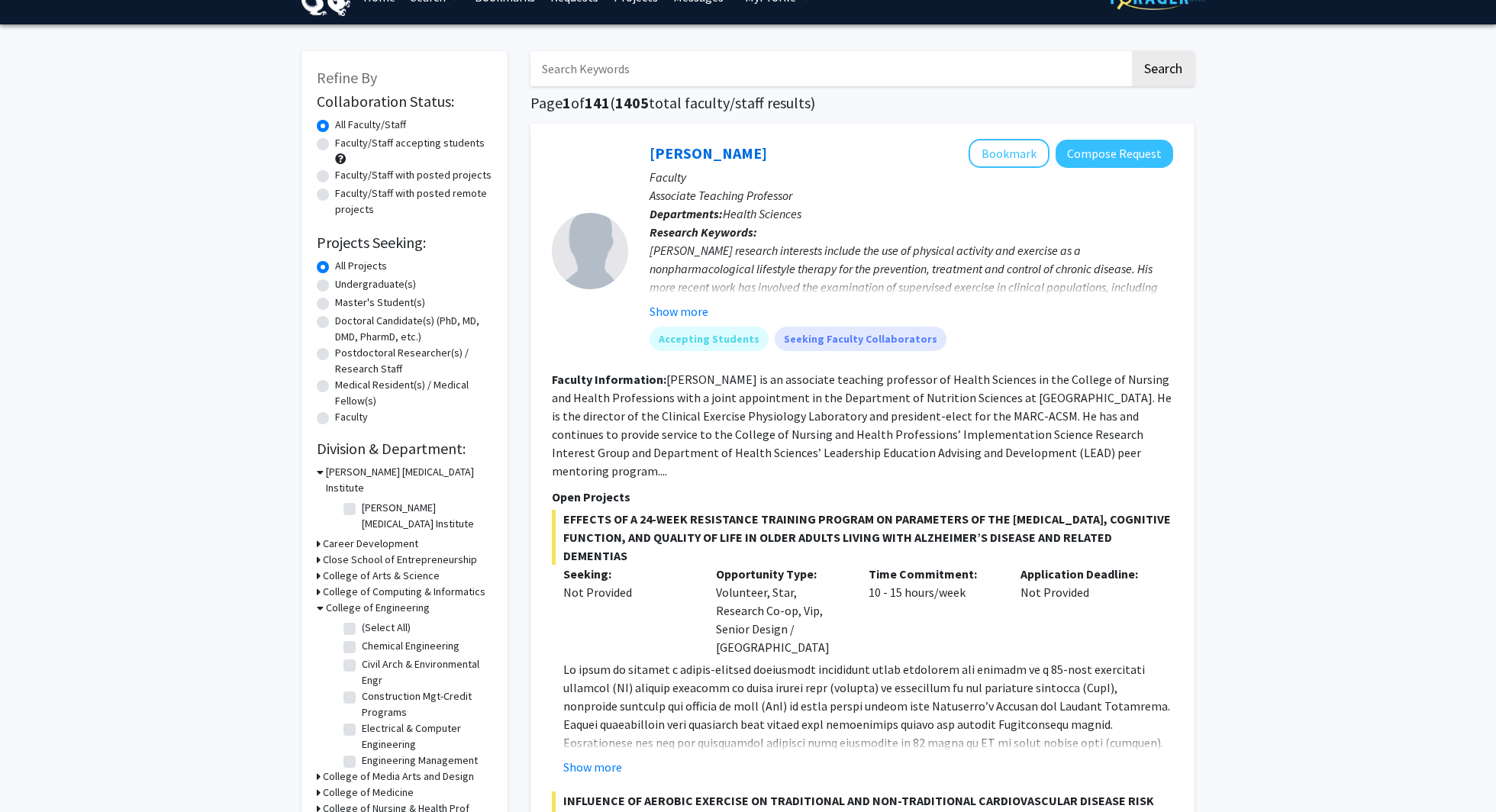
click at [362, 620] on label "(Select All)" at bounding box center [386, 627] width 48 height 16
click at [362, 620] on input "(Select All)" at bounding box center [367, 625] width 10 height 10
checkbox input "true"
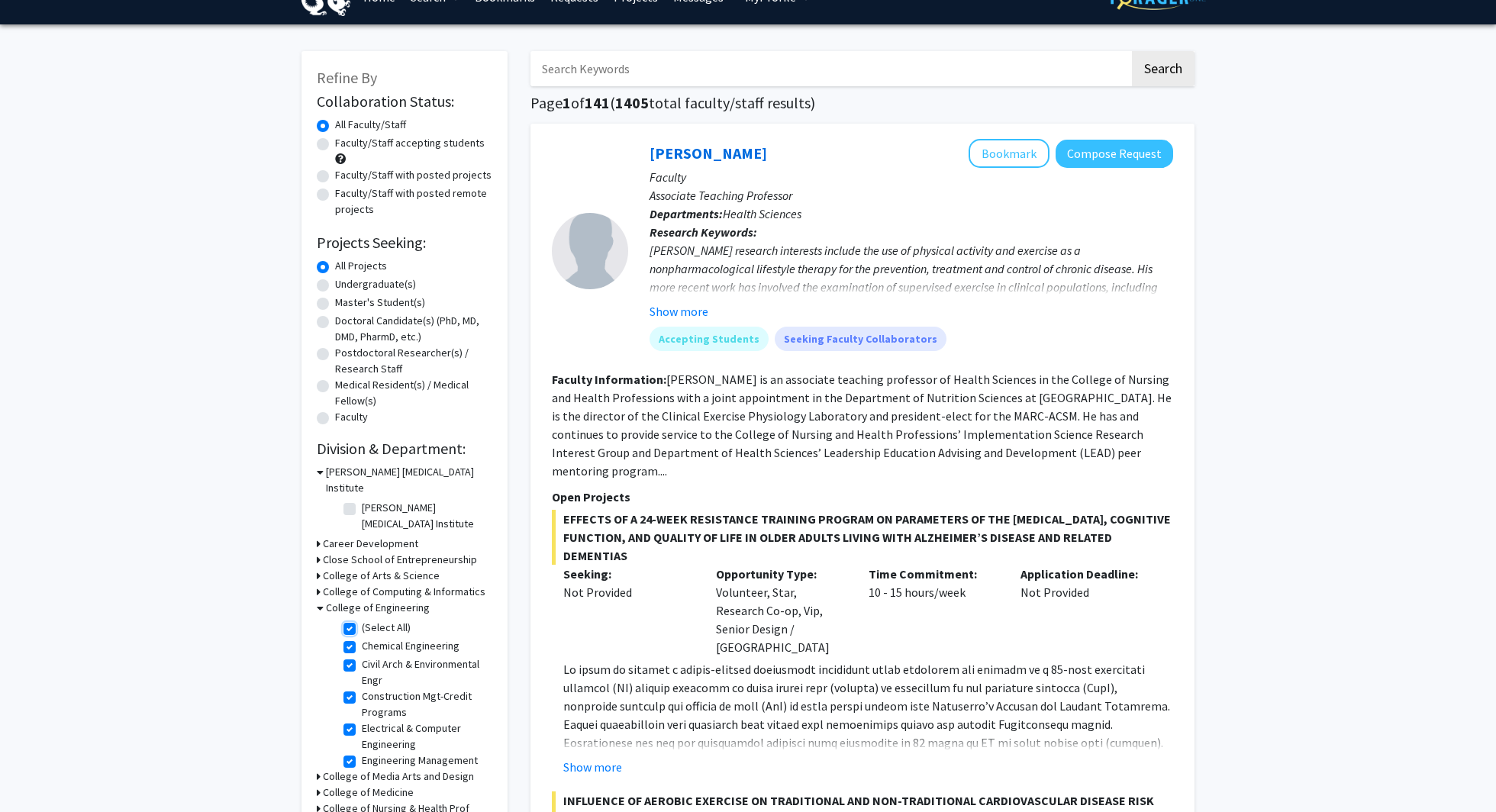
checkbox input "true"
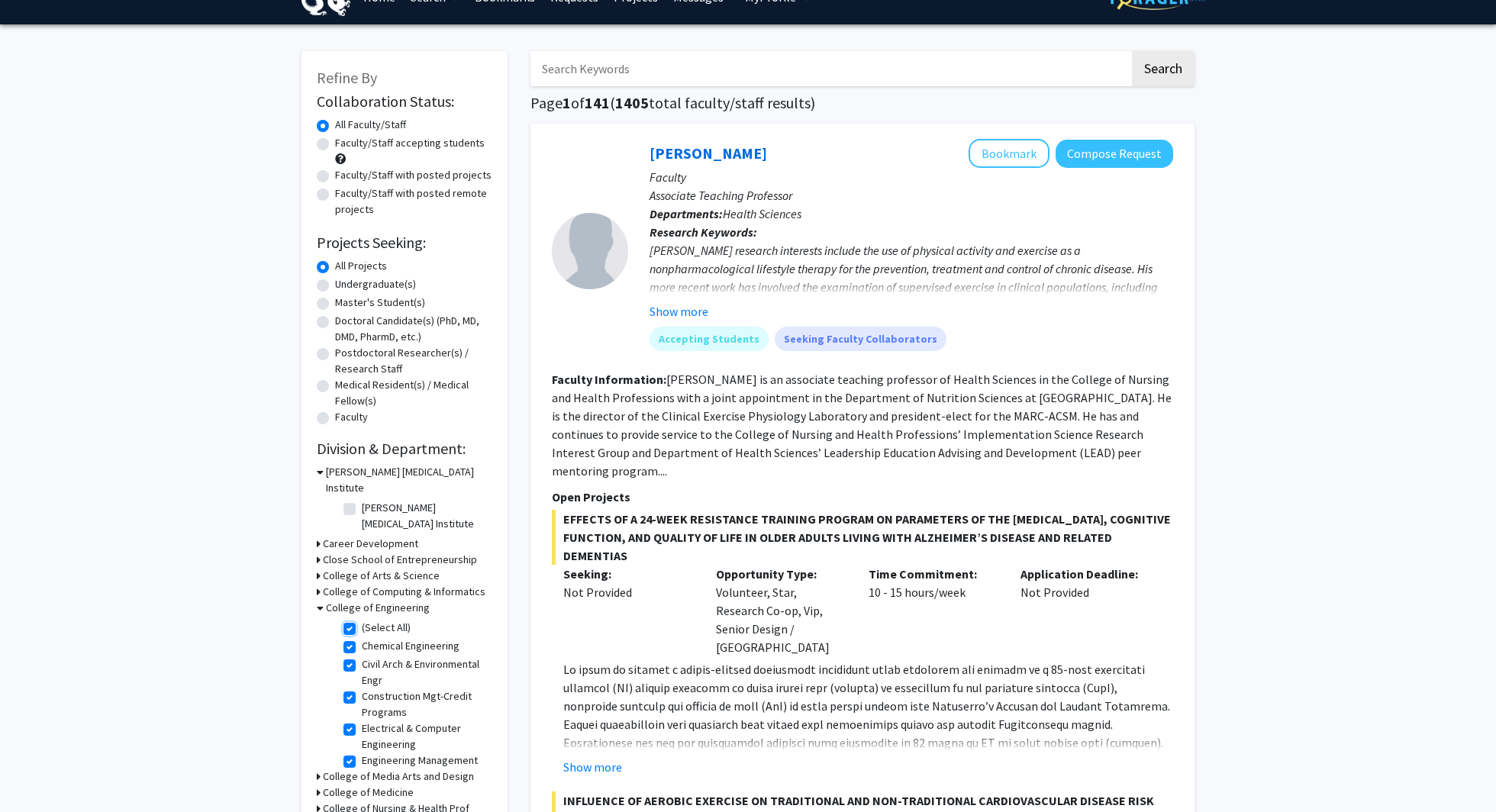
checkbox input "true"
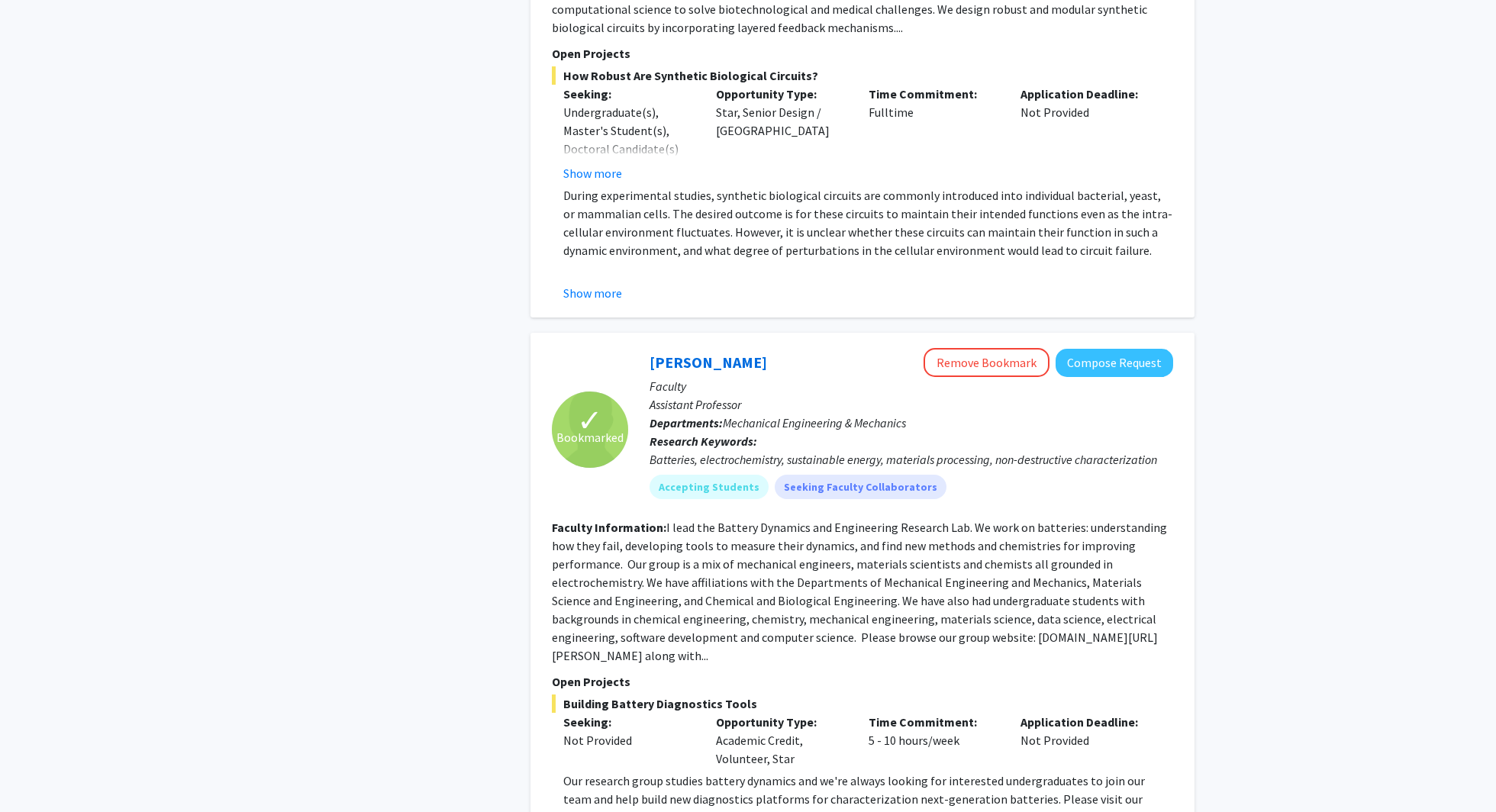
scroll to position [3904, 0]
